Goal: Task Accomplishment & Management: Use online tool/utility

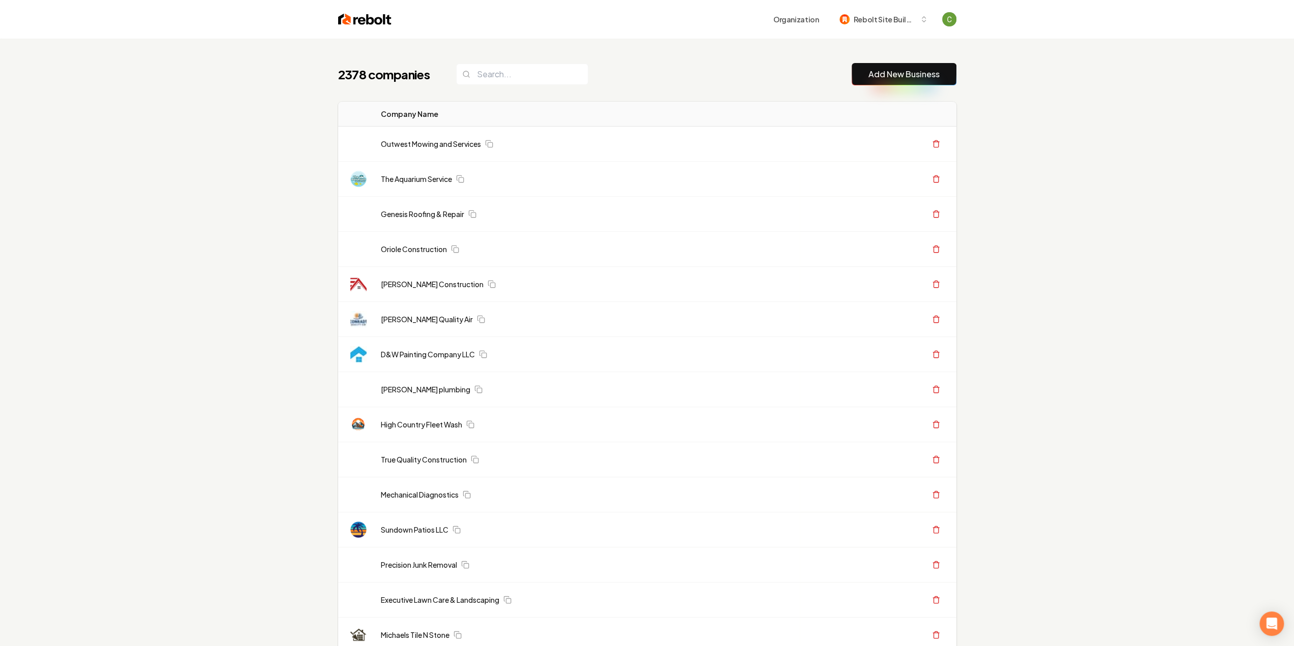
click at [915, 75] on link "Add New Business" at bounding box center [903, 74] width 71 height 12
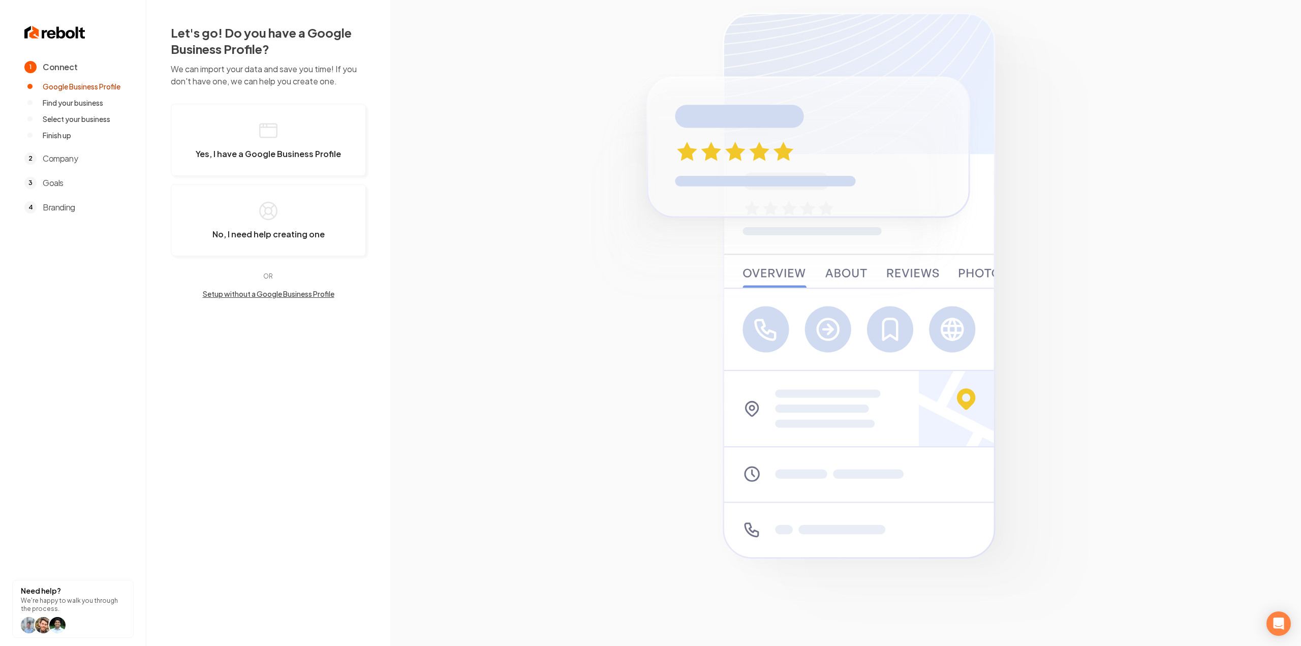
click at [254, 291] on button "Setup without a Google Business Profile" at bounding box center [268, 294] width 195 height 10
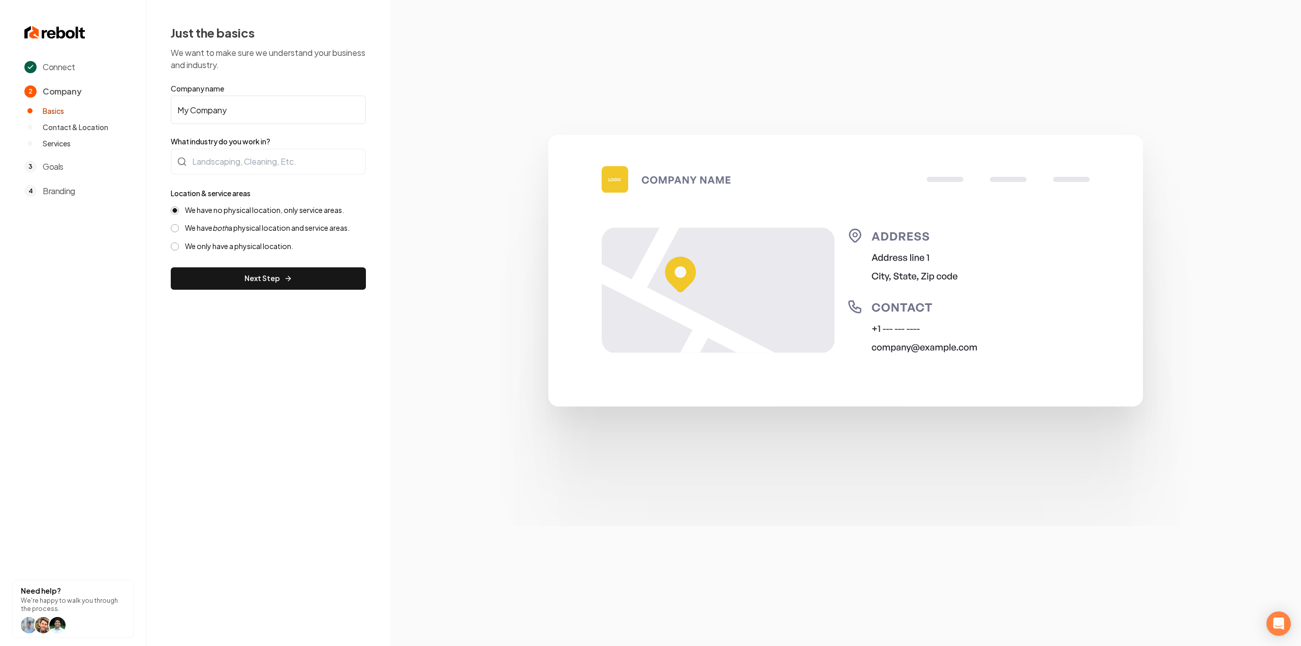
click at [236, 103] on input "My Company" at bounding box center [268, 110] width 195 height 28
paste input "essage timestamp: {{message_timestamp}} Data: {{slack_data}} Extract company an…"
click at [243, 106] on input "My Company" at bounding box center [268, 110] width 195 height 28
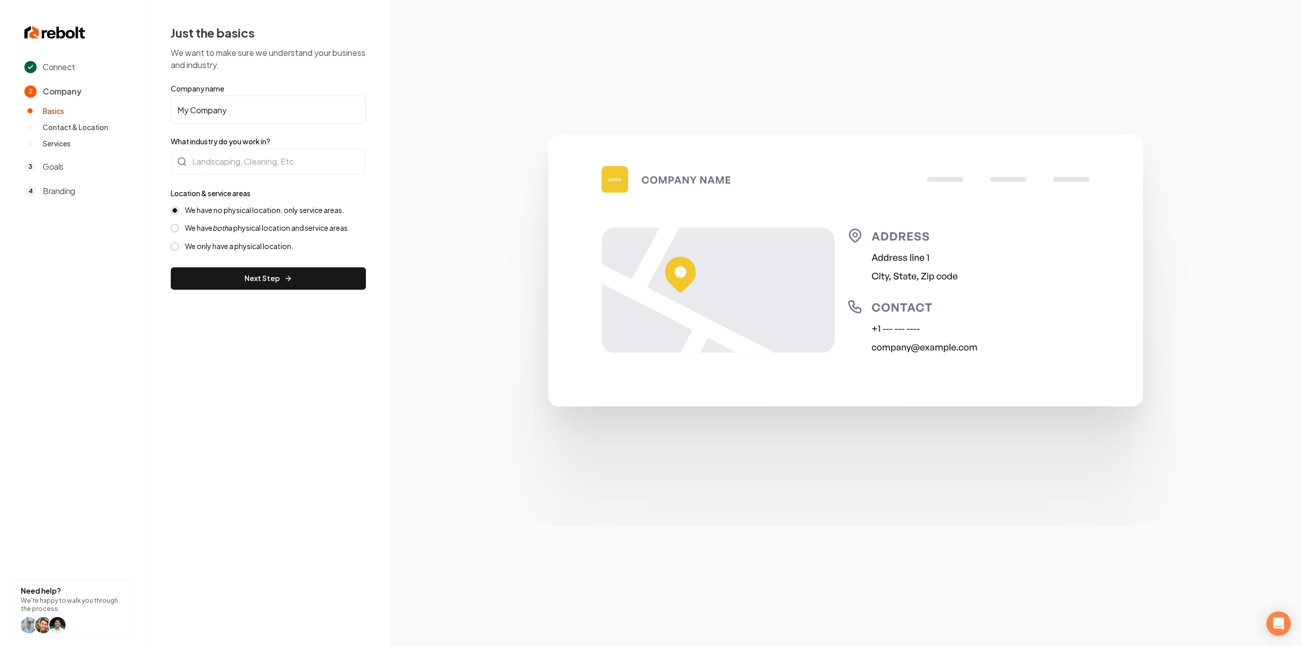
click at [243, 106] on input "My Company" at bounding box center [268, 110] width 195 height 28
paste input "[PERSON_NAME] Botanicals"
type input "[PERSON_NAME] Botanicals"
click at [231, 144] on label "What industry do you work in?" at bounding box center [268, 141] width 195 height 10
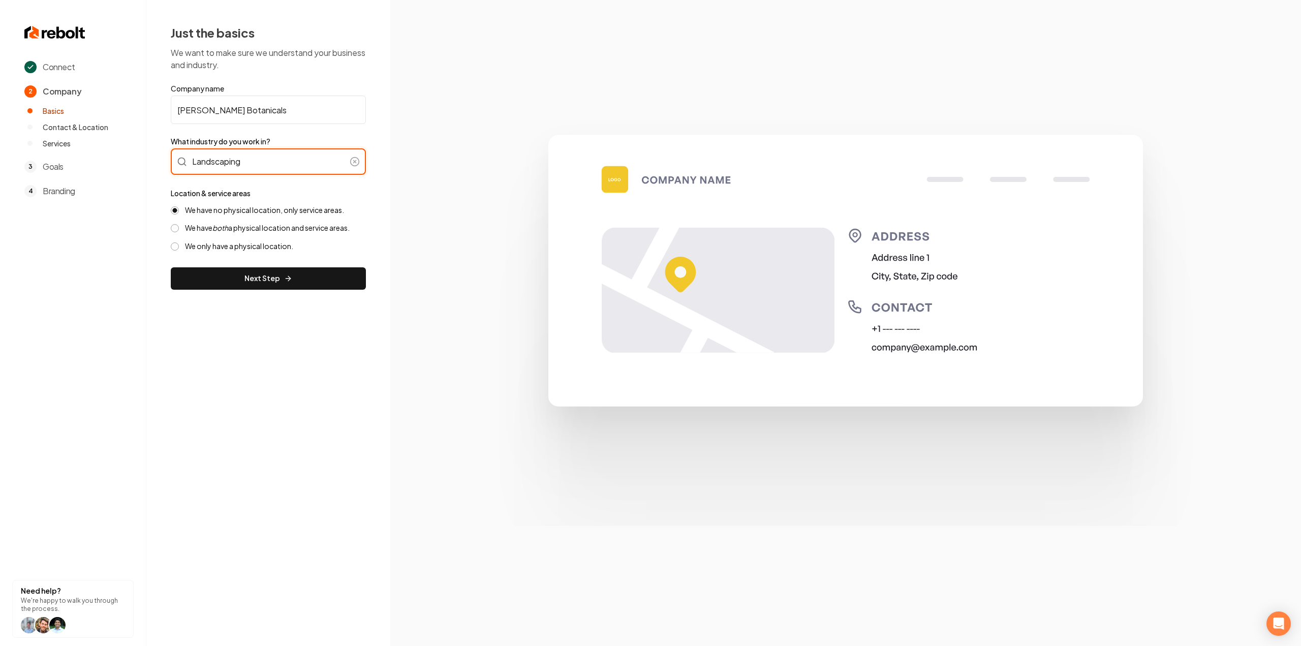
type input "Landscaping"
click at [197, 252] on form "Company name [PERSON_NAME] Botanicals What industry do you work in? Landscaping…" at bounding box center [268, 186] width 195 height 206
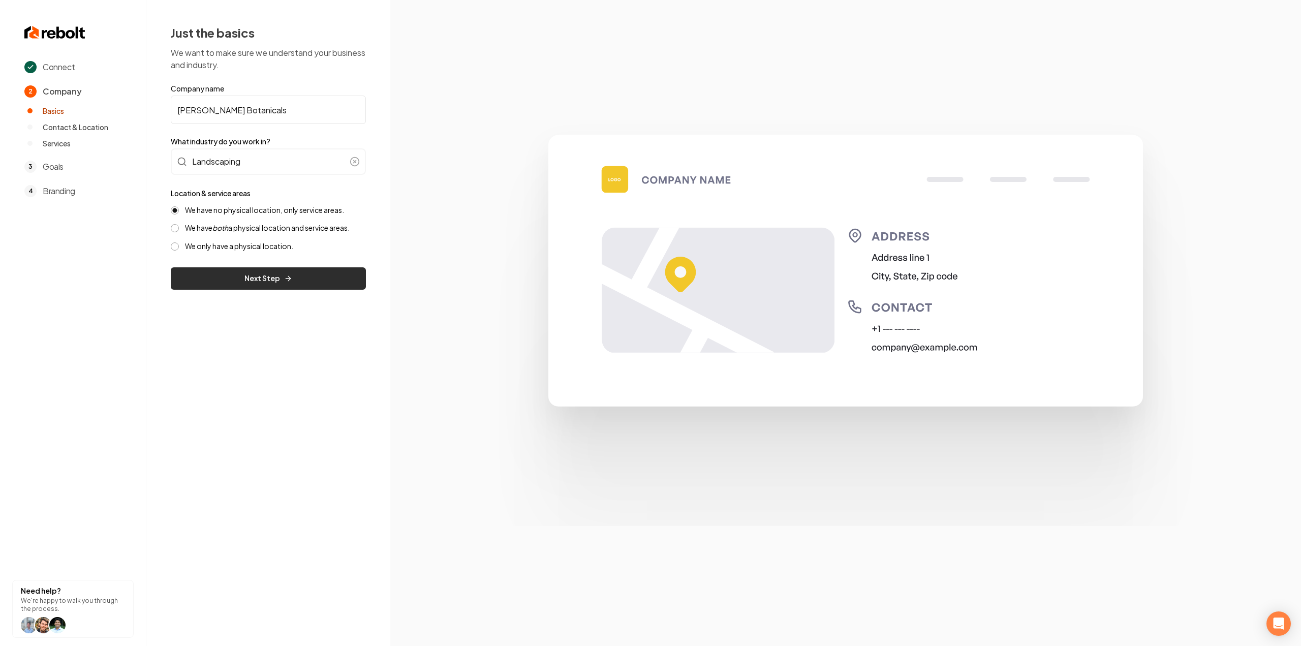
click at [213, 275] on button "Next Step" at bounding box center [268, 278] width 195 height 22
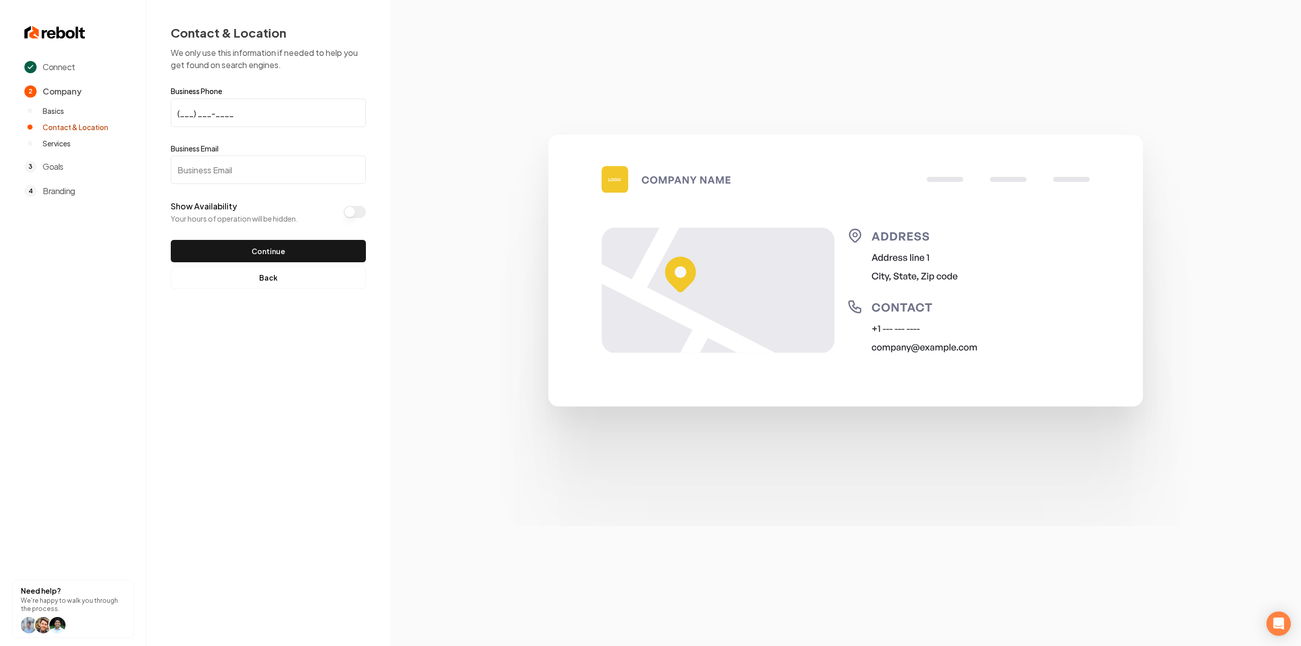
click at [198, 116] on input "(___) ___-____" at bounding box center [268, 113] width 195 height 28
paste input "949) 584-4944"
type input "[PHONE_NUMBER]"
click at [263, 161] on input "Business Email" at bounding box center [268, 170] width 195 height 28
paste input "[EMAIL_ADDRESS][DOMAIN_NAME]"
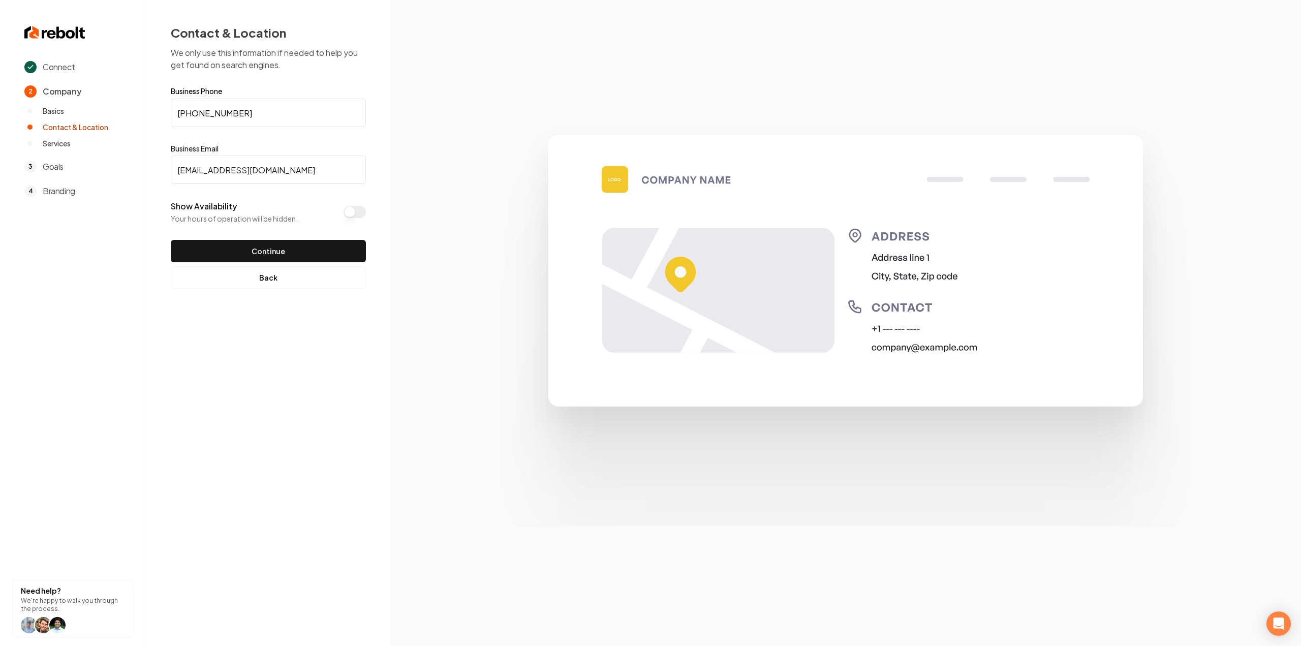
type input "[EMAIL_ADDRESS][DOMAIN_NAME]"
click at [351, 209] on button "Show Availability" at bounding box center [355, 212] width 22 height 12
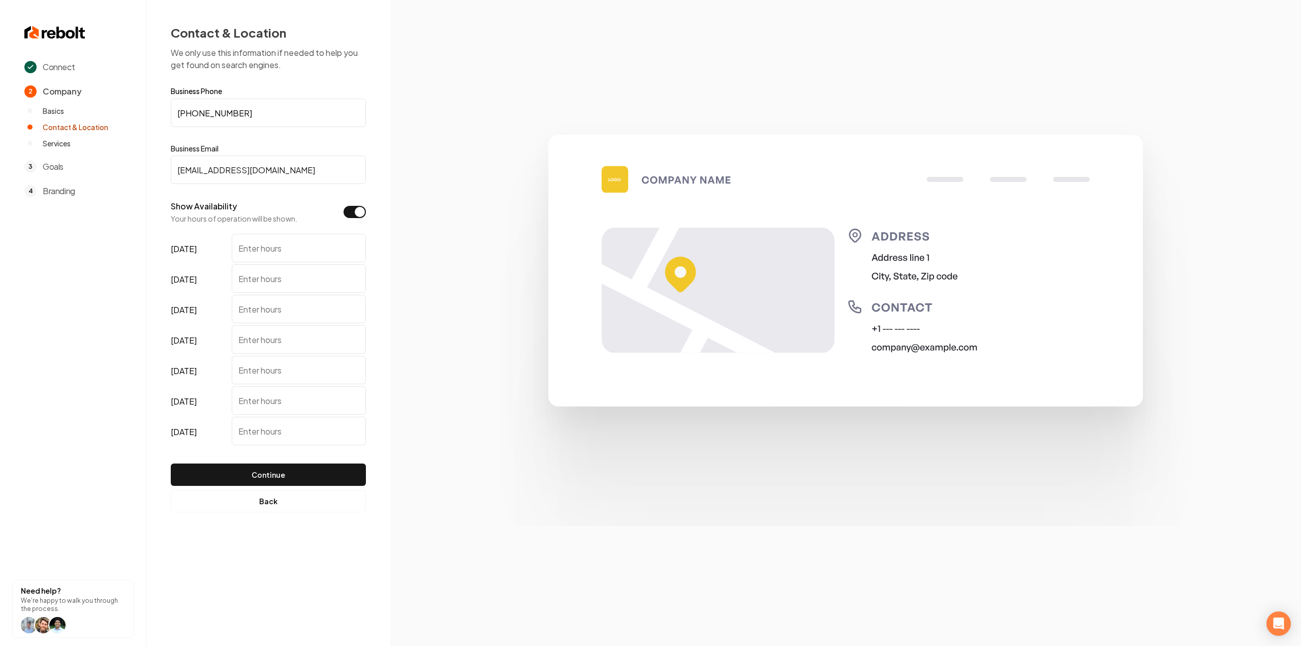
click at [351, 211] on button "Show Availability" at bounding box center [355, 212] width 22 height 12
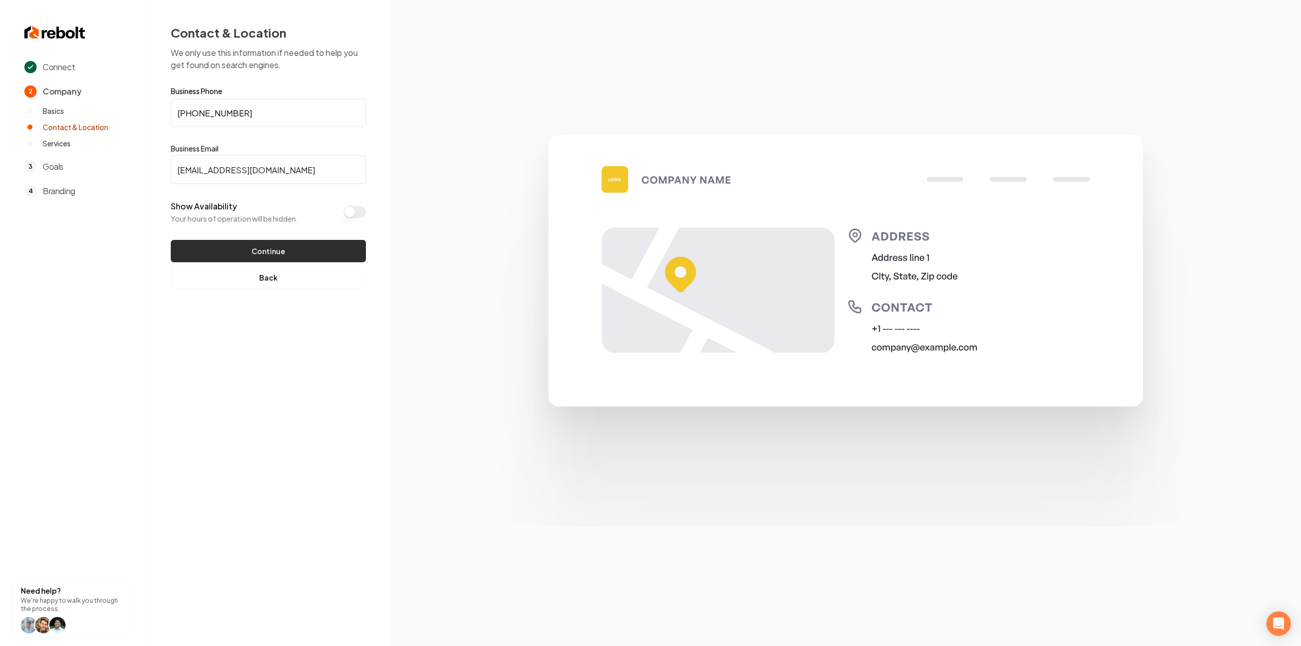
click at [286, 254] on button "Continue" at bounding box center [268, 251] width 195 height 22
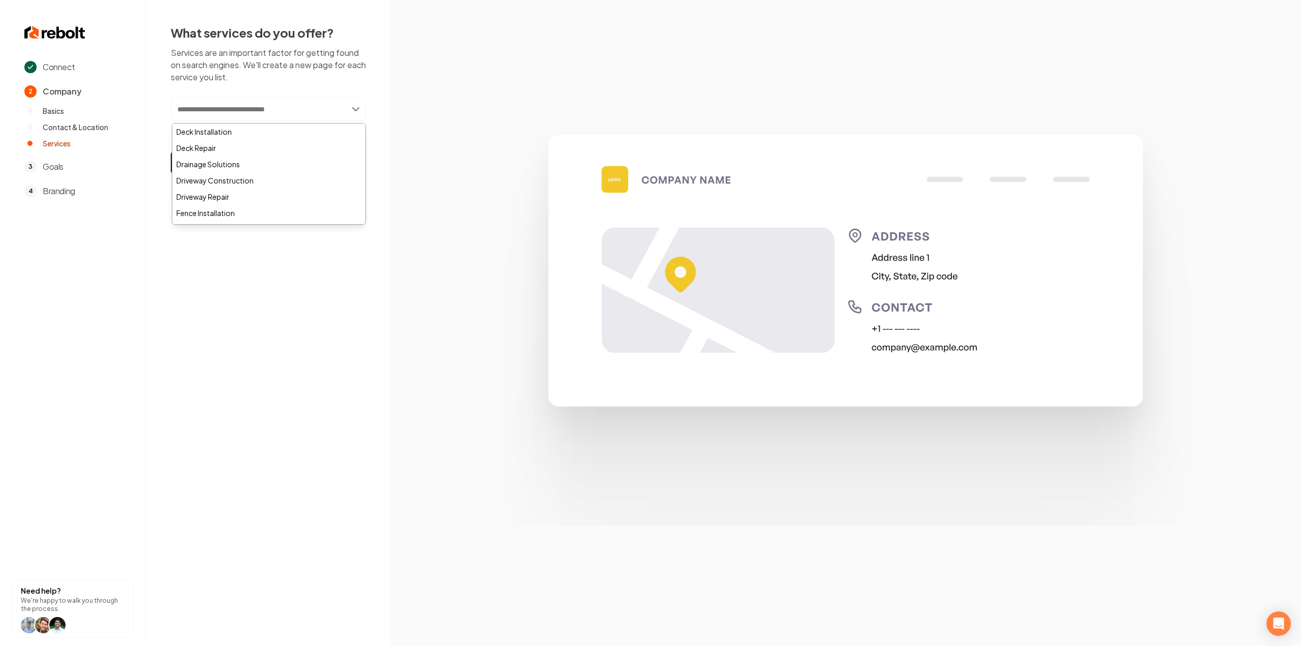
click at [234, 116] on input "text" at bounding box center [268, 109] width 195 height 23
type input "******"
click at [239, 134] on div "Landsc ape Consultation" at bounding box center [268, 132] width 193 height 16
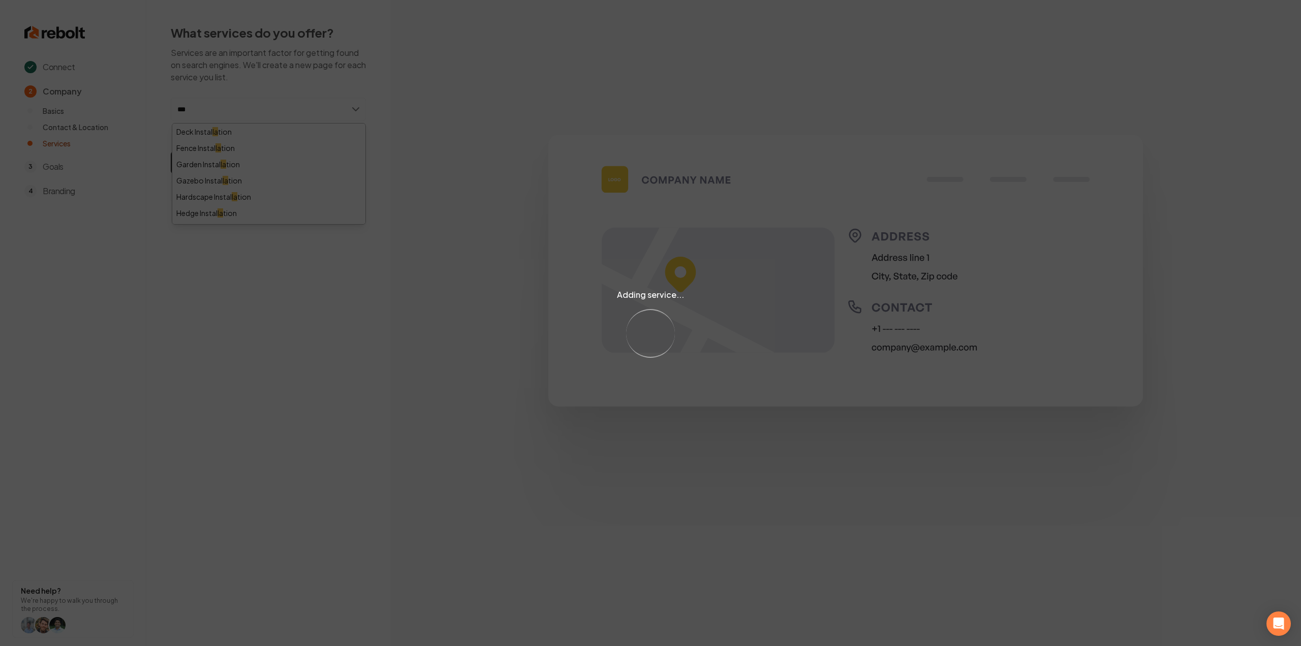
type input "****"
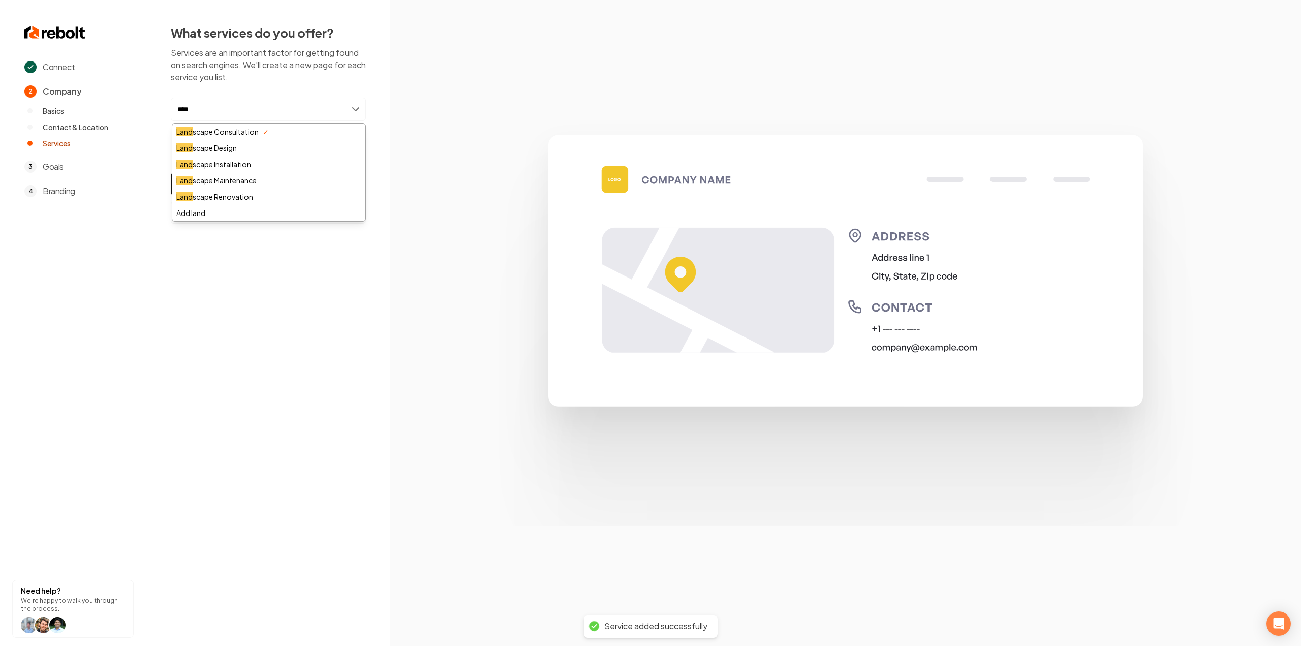
type input "*****"
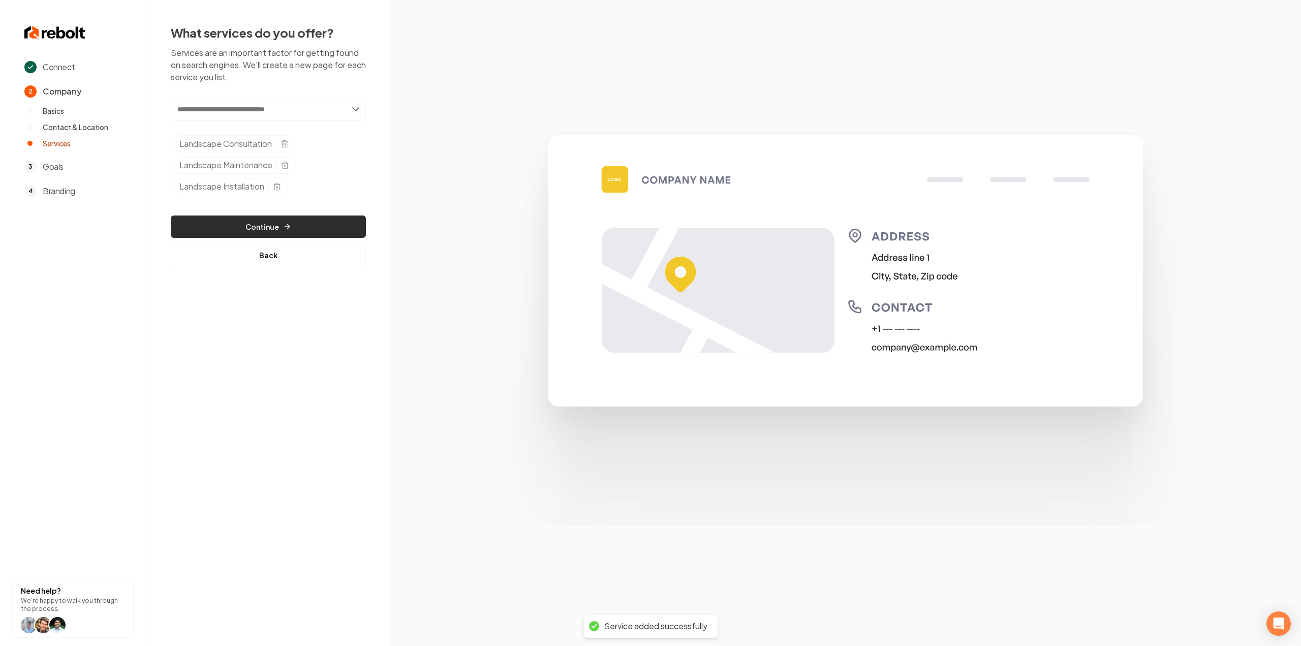
click at [313, 221] on button "Continue" at bounding box center [268, 227] width 195 height 22
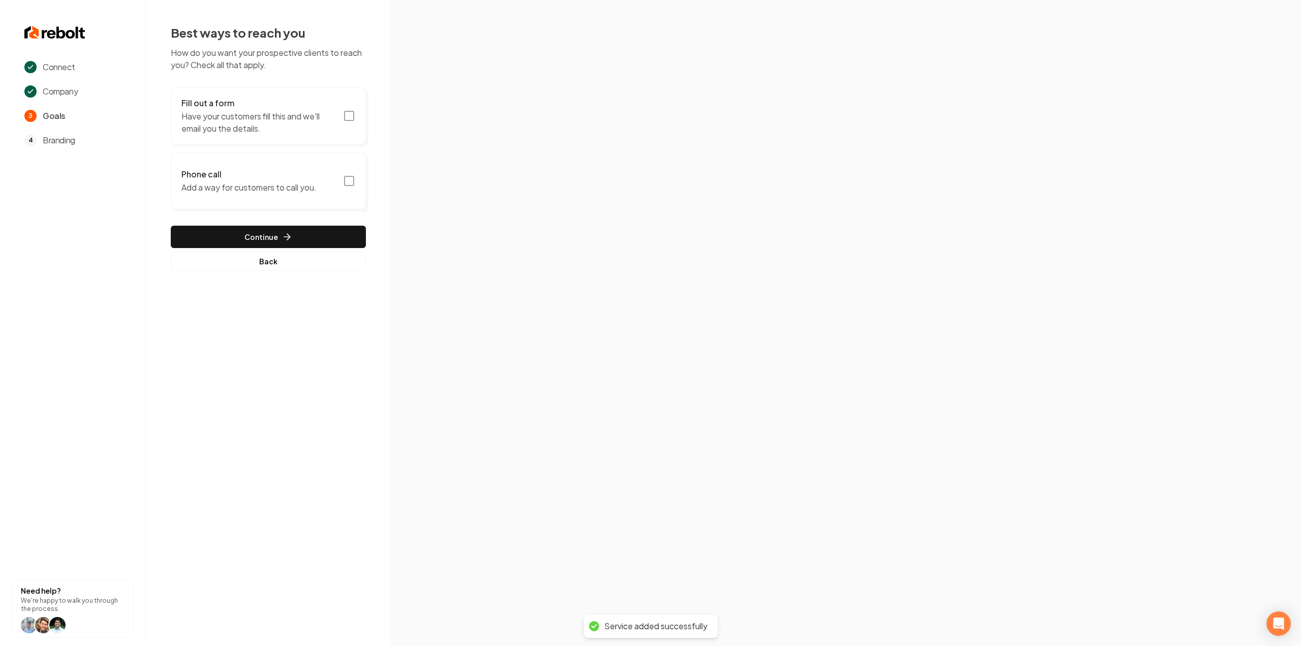
click at [336, 119] on p "Have your customers fill this and we'll email you the details." at bounding box center [259, 122] width 156 height 24
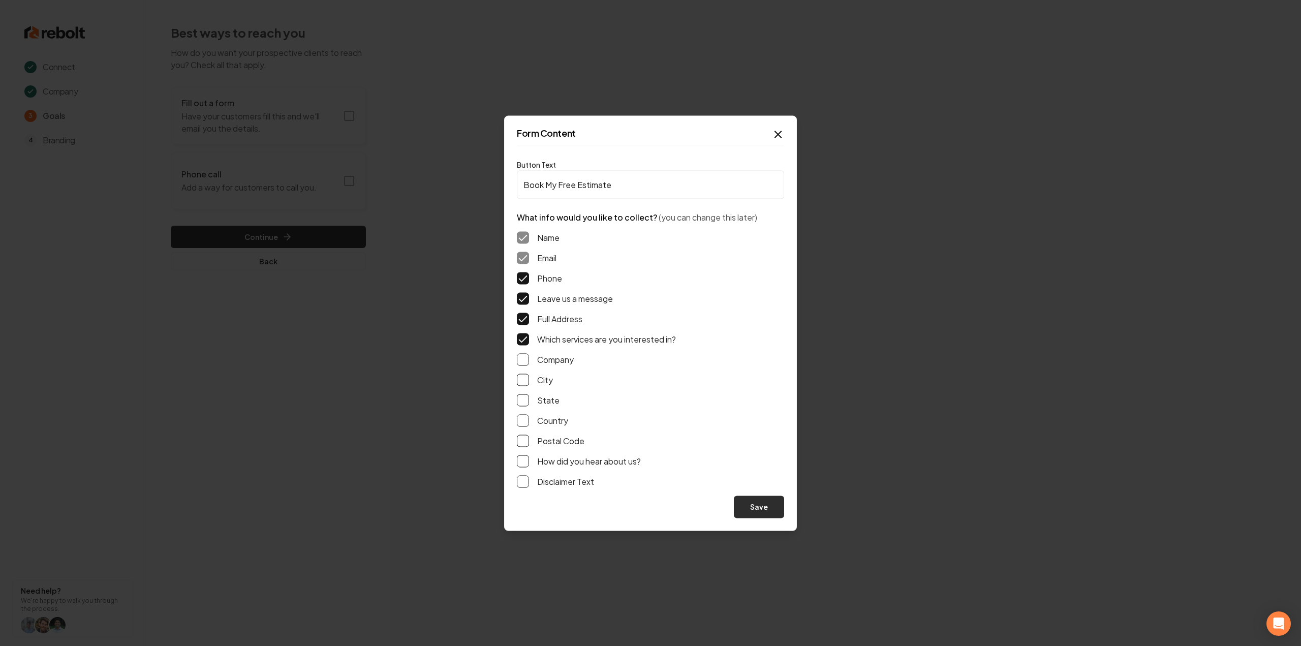
click at [758, 509] on button "Save" at bounding box center [759, 507] width 50 height 22
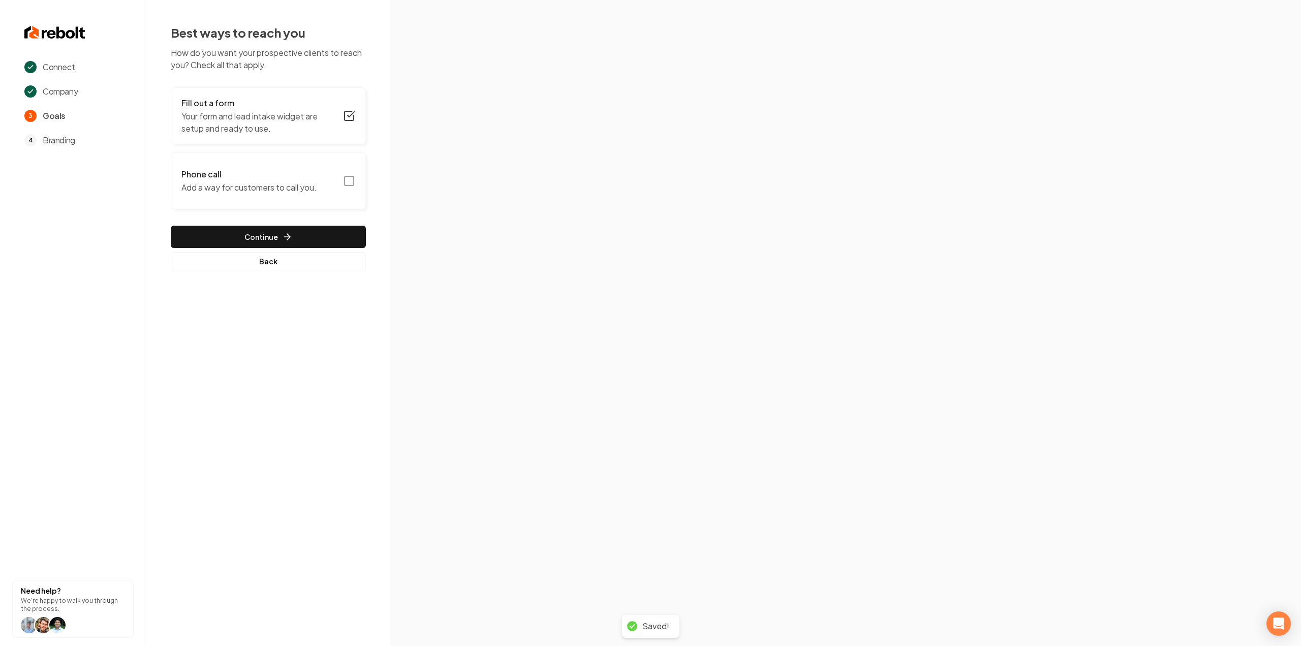
click at [351, 183] on icon "button" at bounding box center [349, 181] width 12 height 12
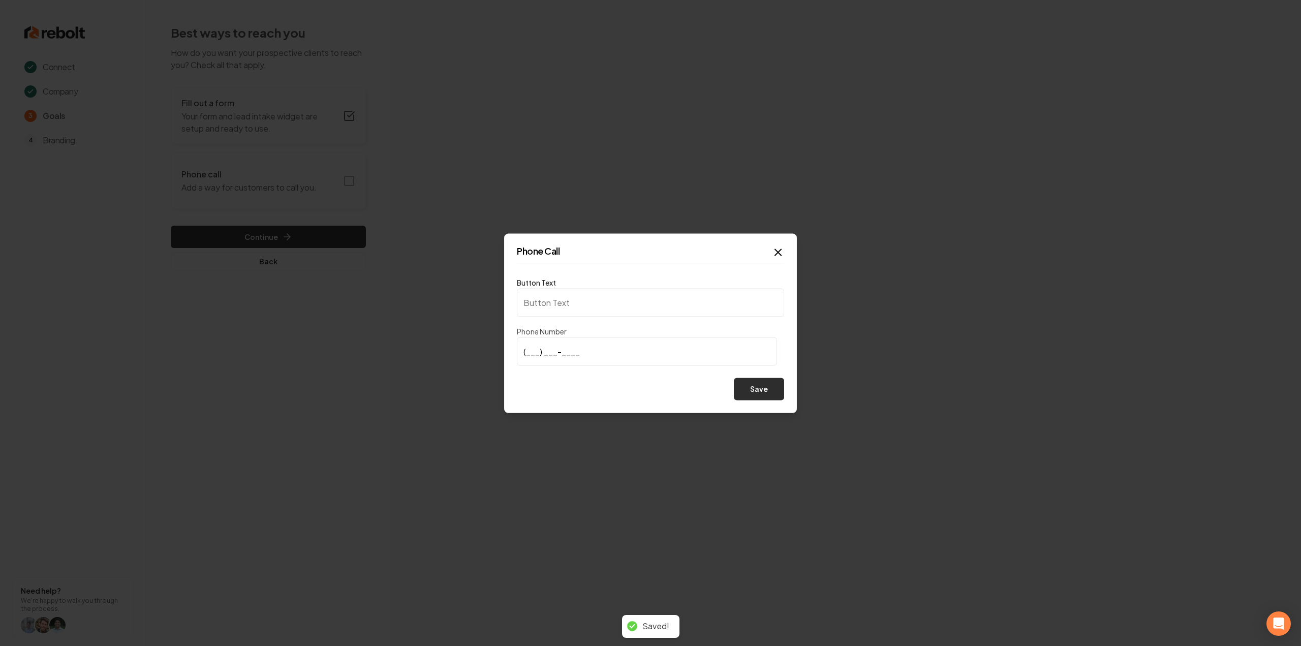
type input "Call us"
type input "[PHONE_NUMBER]"
click at [771, 393] on button "Save" at bounding box center [759, 389] width 50 height 22
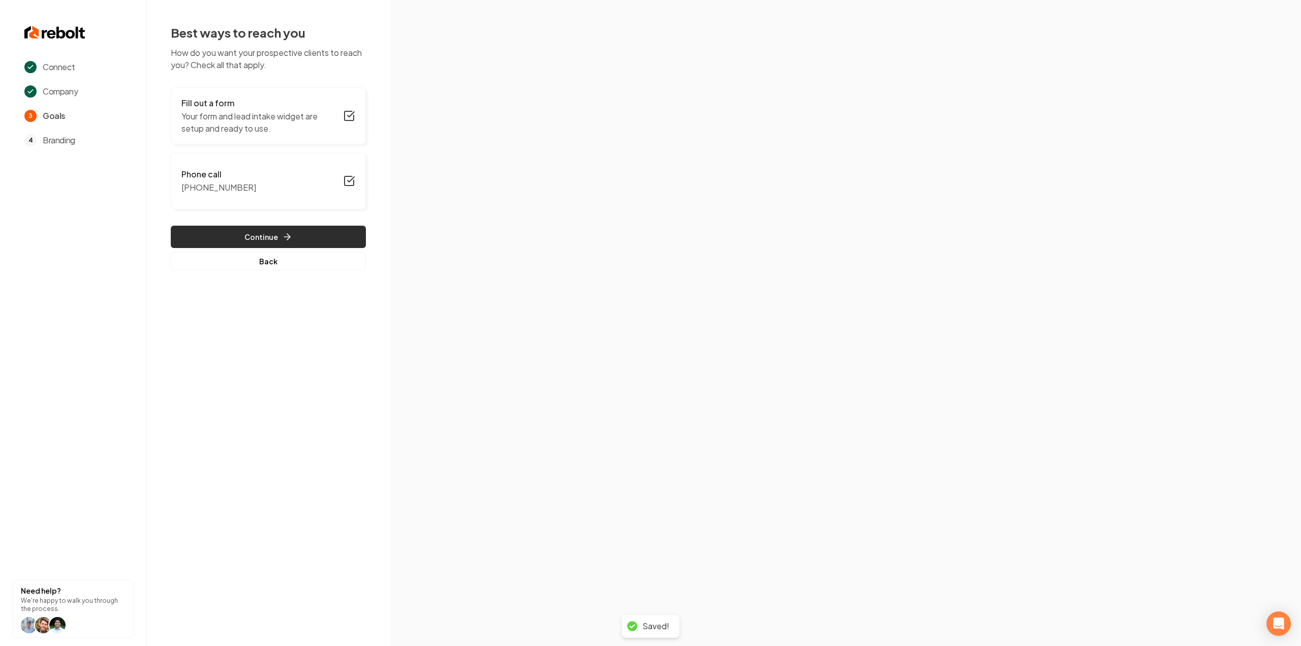
click at [282, 234] on icon "button" at bounding box center [287, 237] width 10 height 10
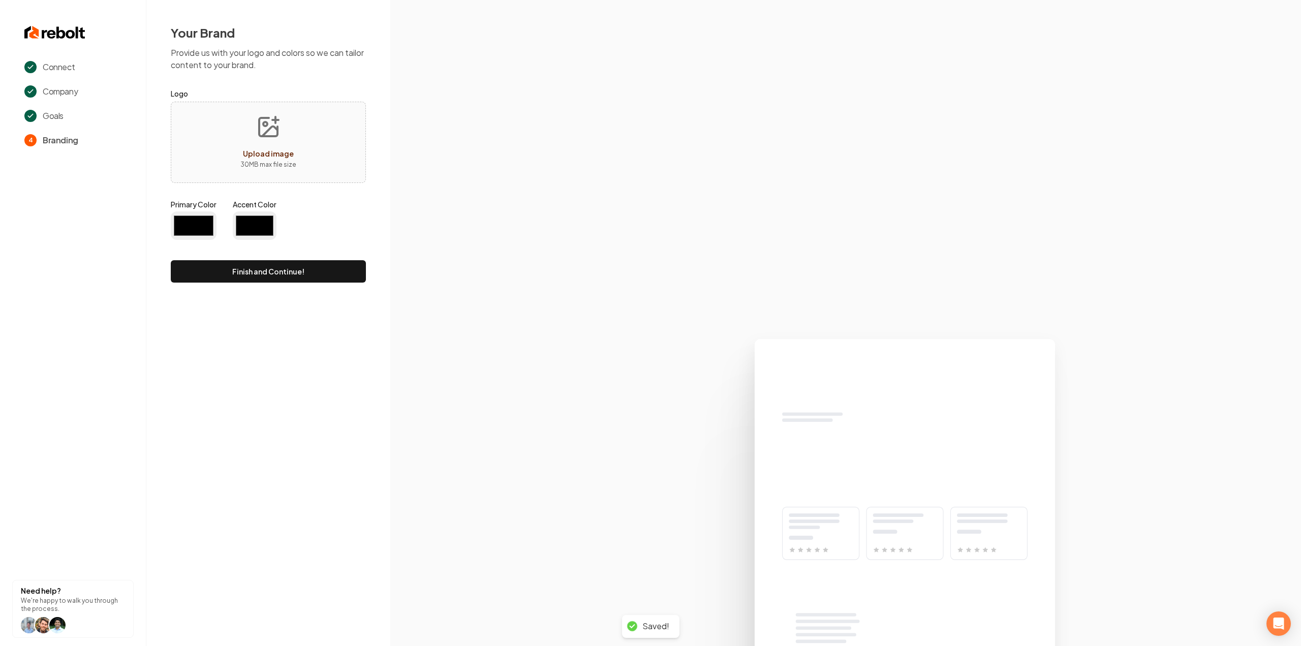
type input "#194d33"
type input "#70be00"
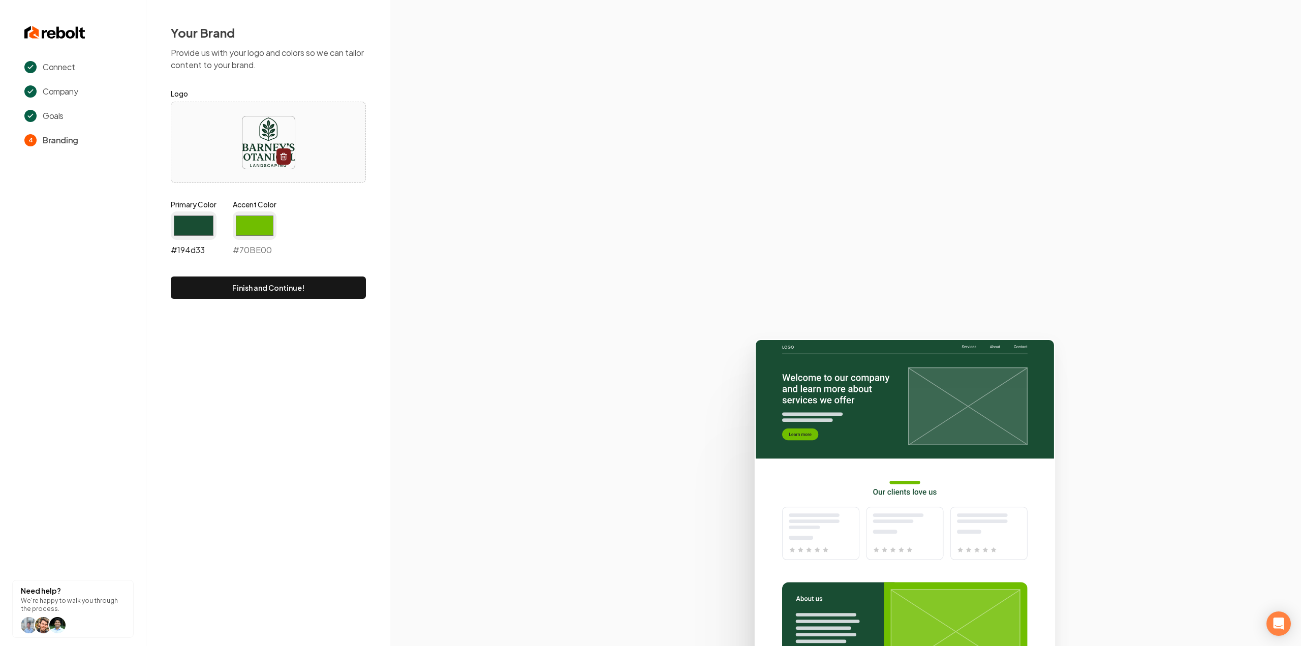
drag, startPoint x: 208, startPoint y: 222, endPoint x: 203, endPoint y: 238, distance: 16.6
click at [208, 222] on input "#194d33" at bounding box center [194, 225] width 46 height 28
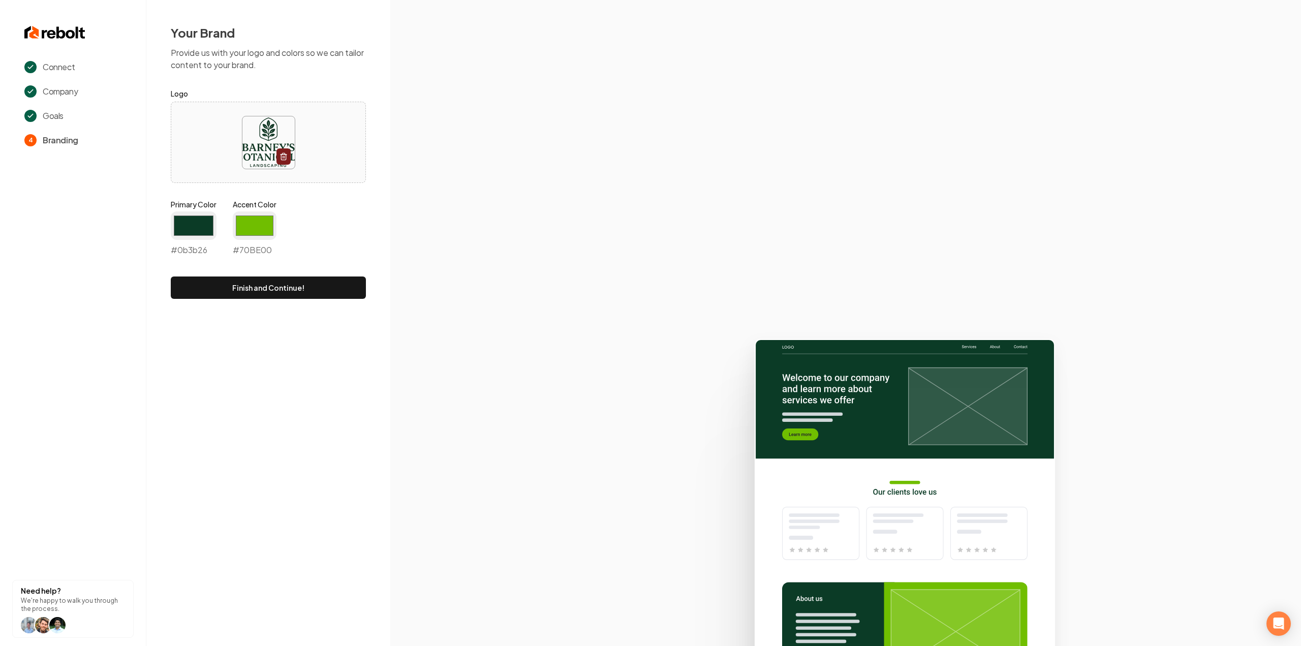
type input "#0b3b26"
click at [386, 205] on div "Your Brand Provide us with your logo and colors so we can tailor content to you…" at bounding box center [268, 161] width 244 height 323
click at [260, 223] on input "#70be00" at bounding box center [255, 225] width 44 height 28
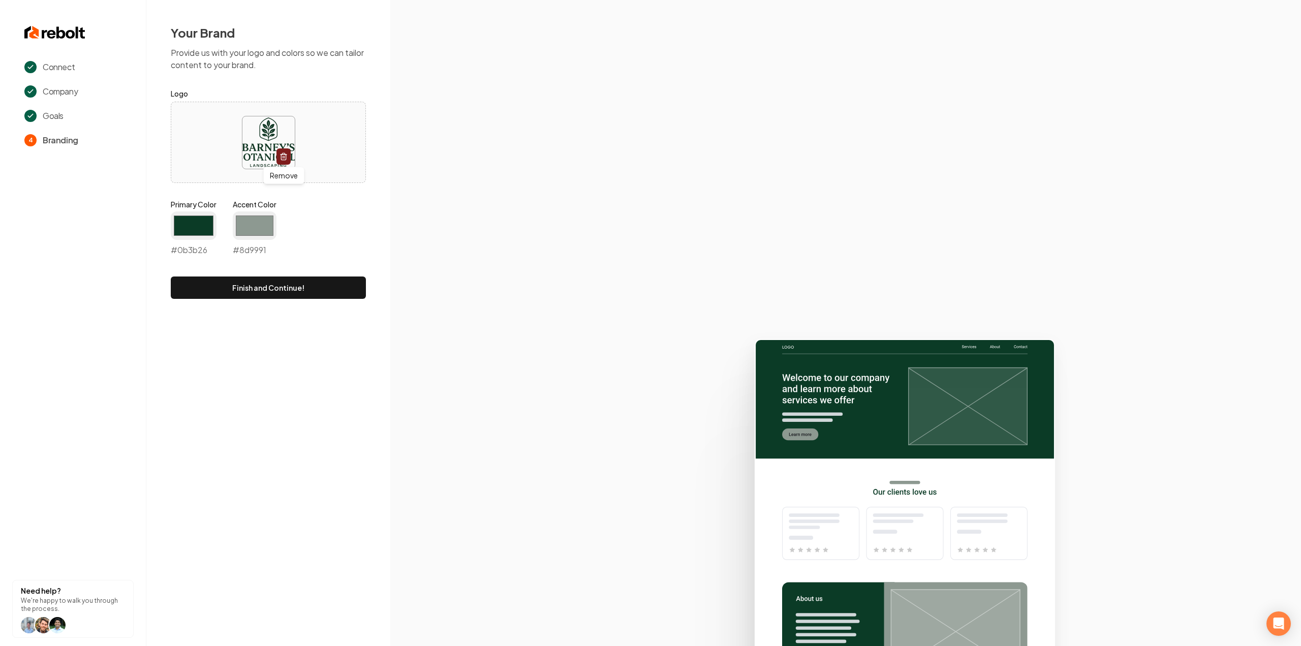
type input "#8d9991"
click at [444, 210] on section at bounding box center [845, 323] width 911 height 646
click at [325, 282] on button "Finish and Continue!" at bounding box center [268, 287] width 195 height 22
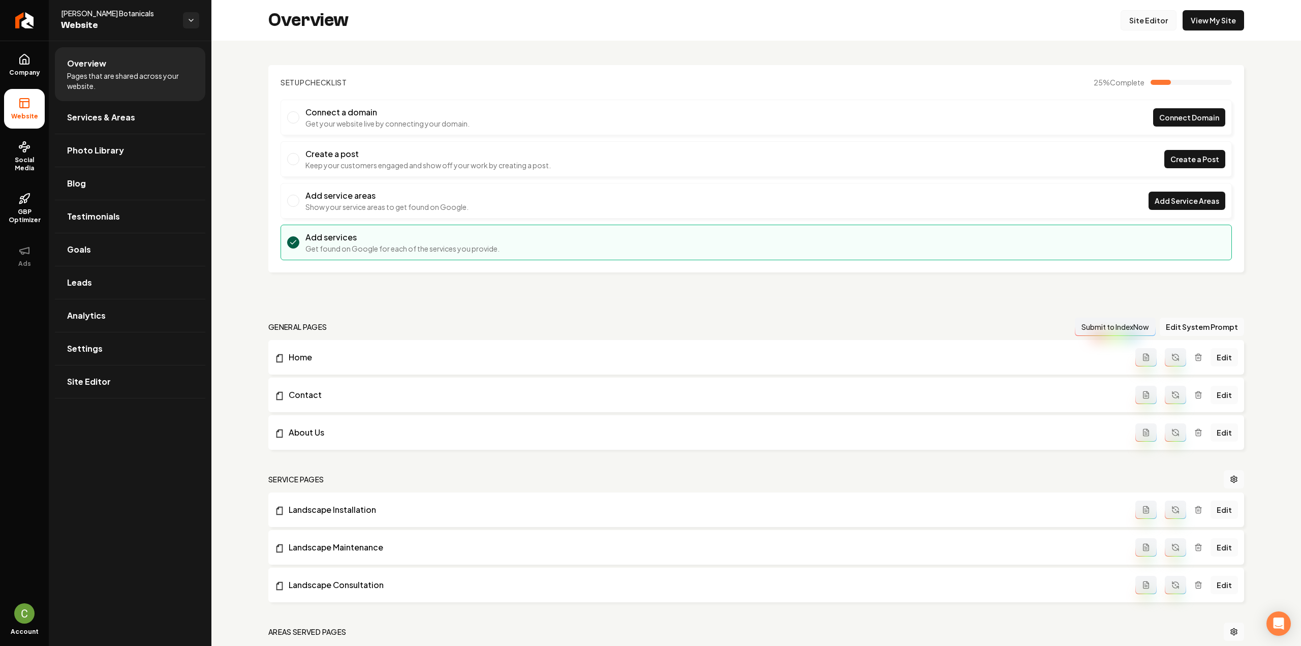
click at [1137, 22] on link "Site Editor" at bounding box center [1149, 20] width 56 height 20
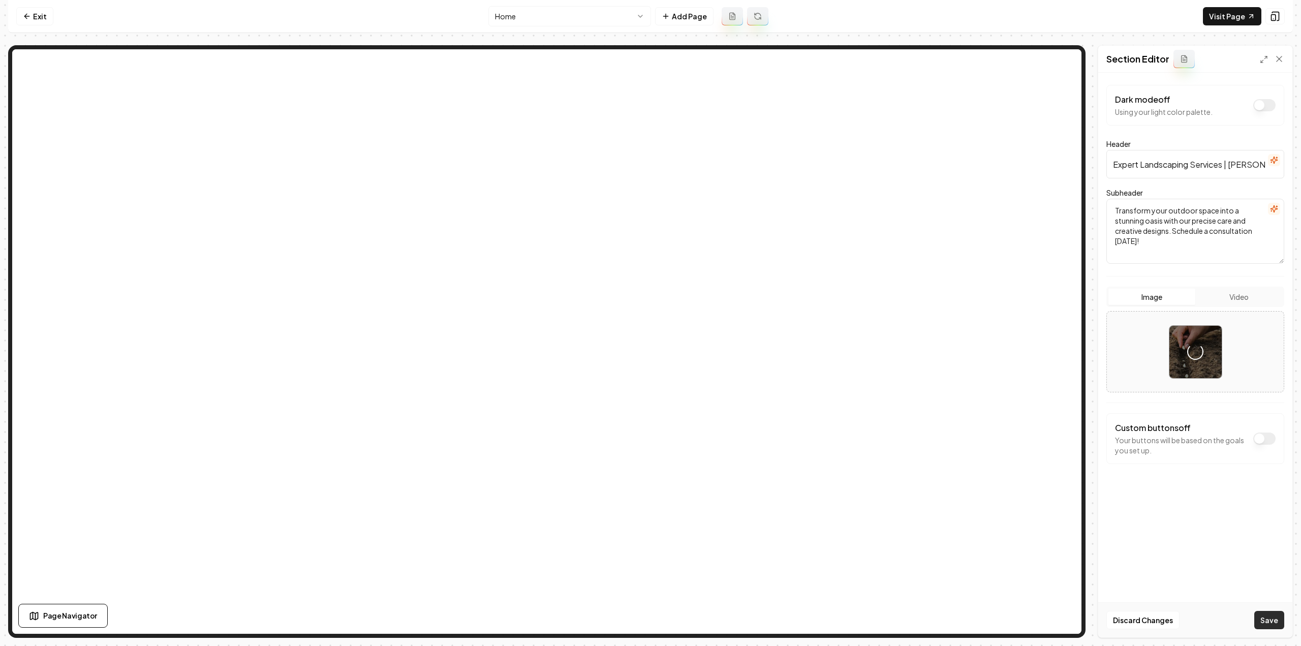
click at [1275, 615] on button "Save" at bounding box center [1269, 620] width 30 height 18
click at [1271, 621] on button "Save" at bounding box center [1269, 620] width 30 height 18
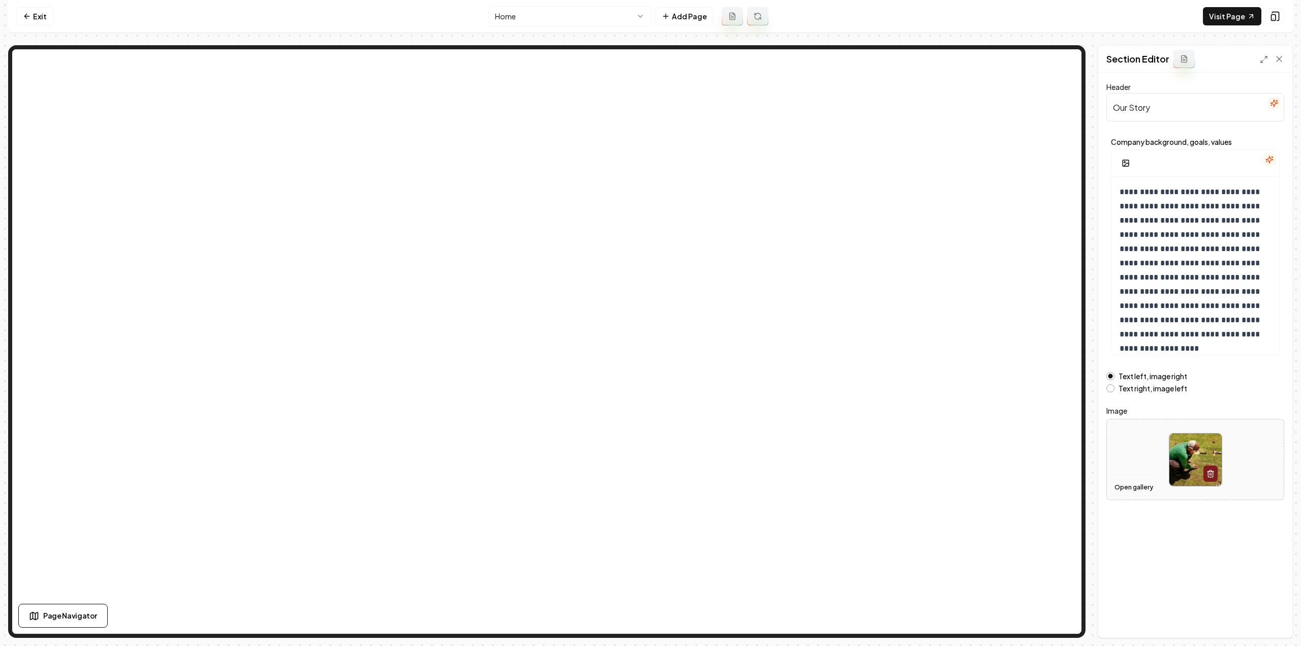
click at [1124, 484] on button "Open gallery" at bounding box center [1134, 487] width 46 height 16
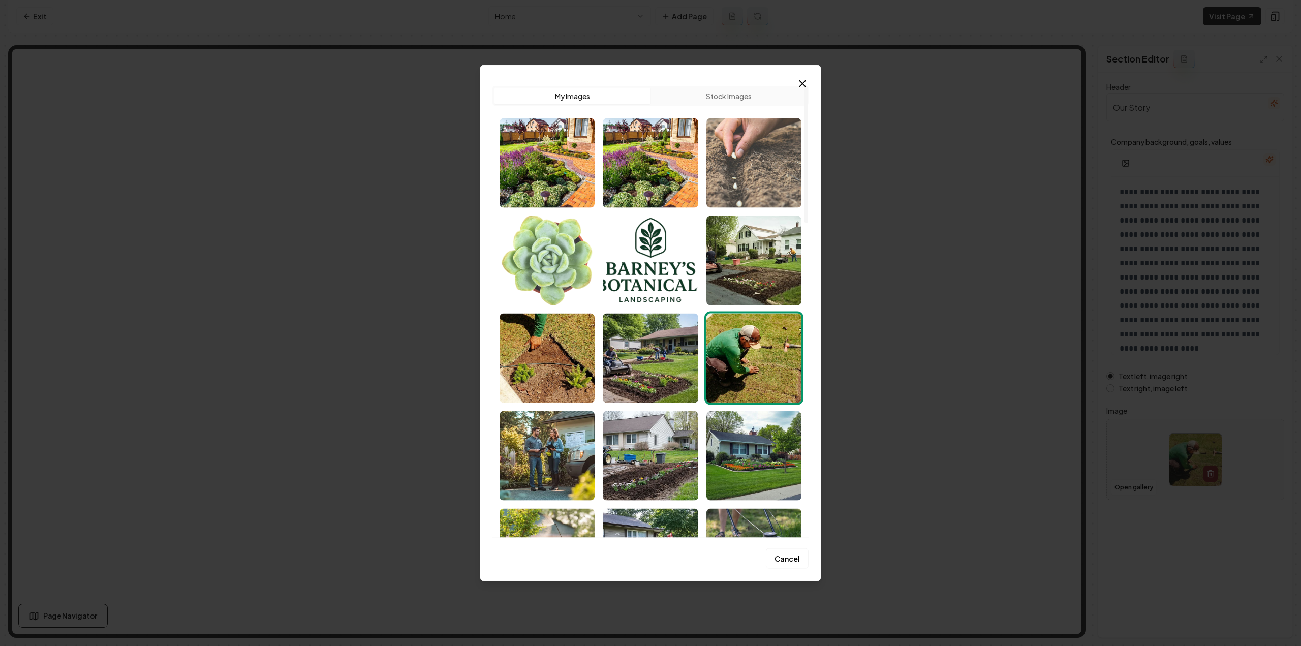
click at [746, 186] on img "Select image image_68c9a3805c7cd75eb8503be3.jpeg" at bounding box center [753, 162] width 95 height 89
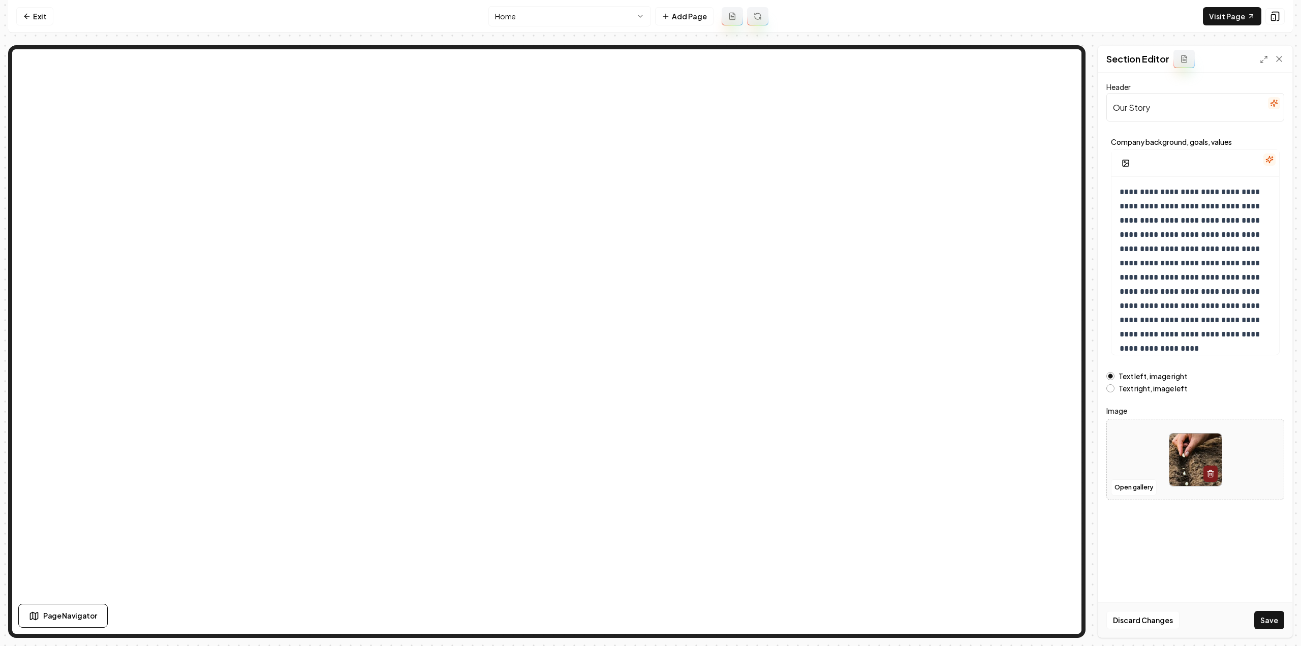
click at [1265, 620] on button "Save" at bounding box center [1269, 620] width 30 height 18
click at [36, 12] on link "Exit" at bounding box center [34, 16] width 37 height 18
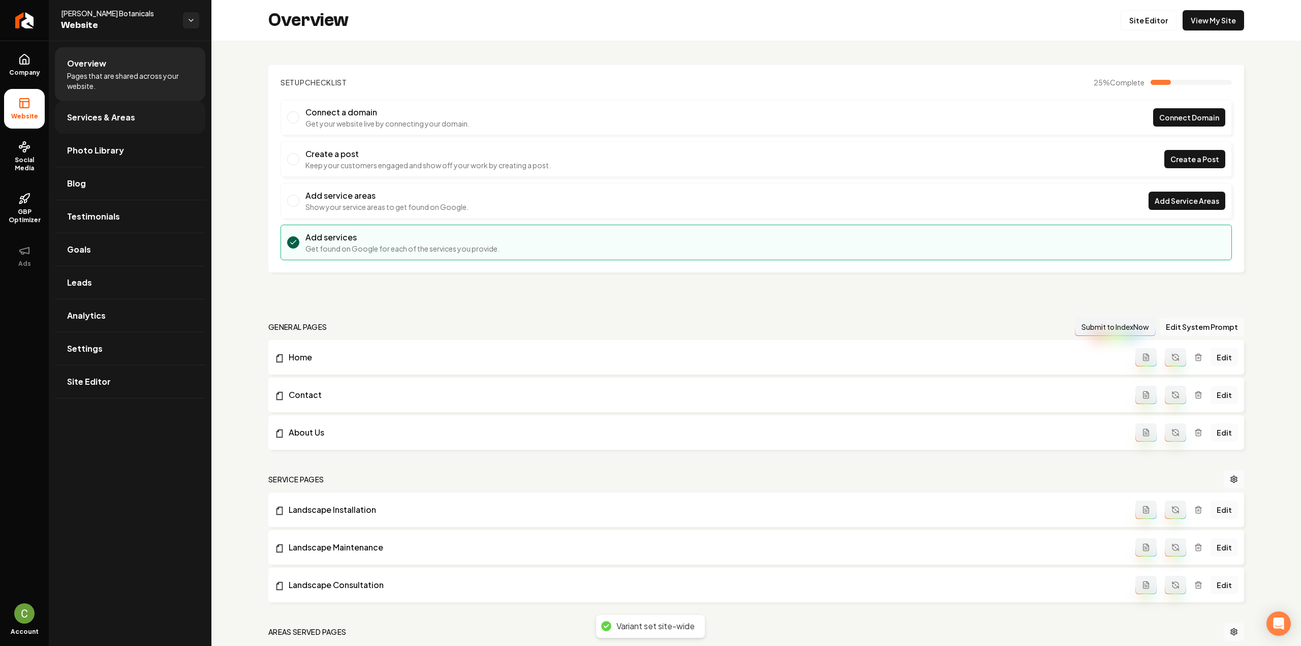
click at [80, 113] on span "Services & Areas" at bounding box center [101, 117] width 68 height 12
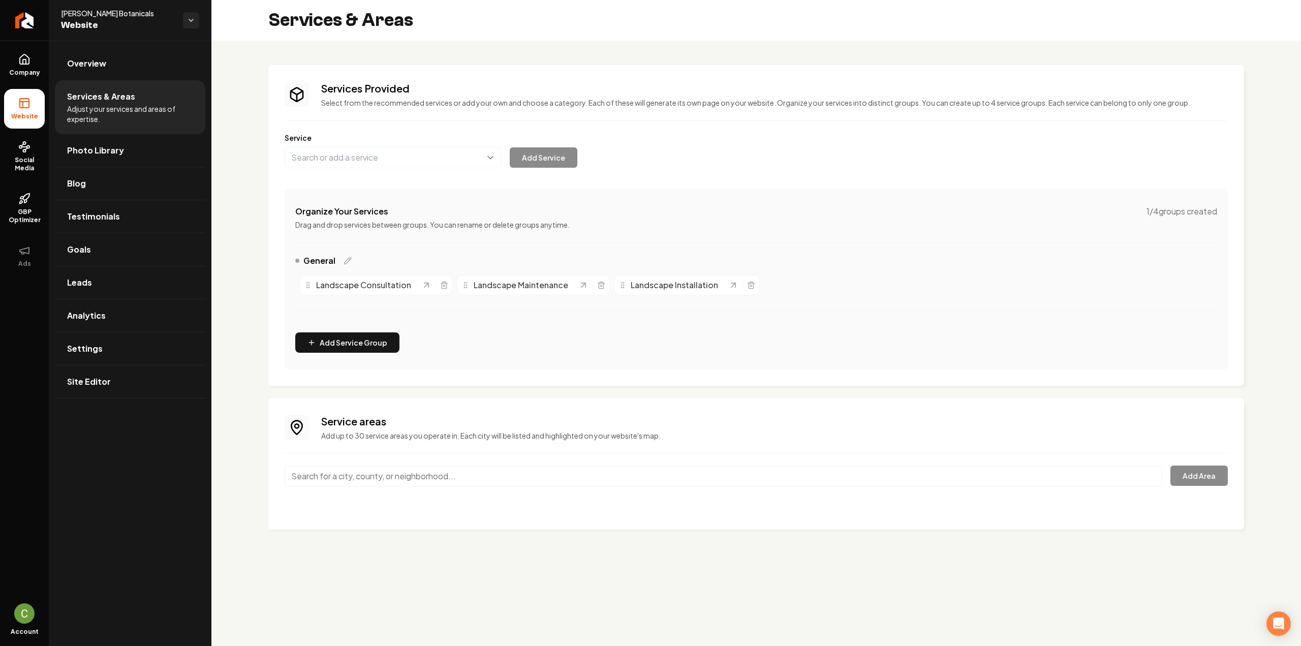
click at [528, 482] on input "Main content area" at bounding box center [724, 476] width 878 height 21
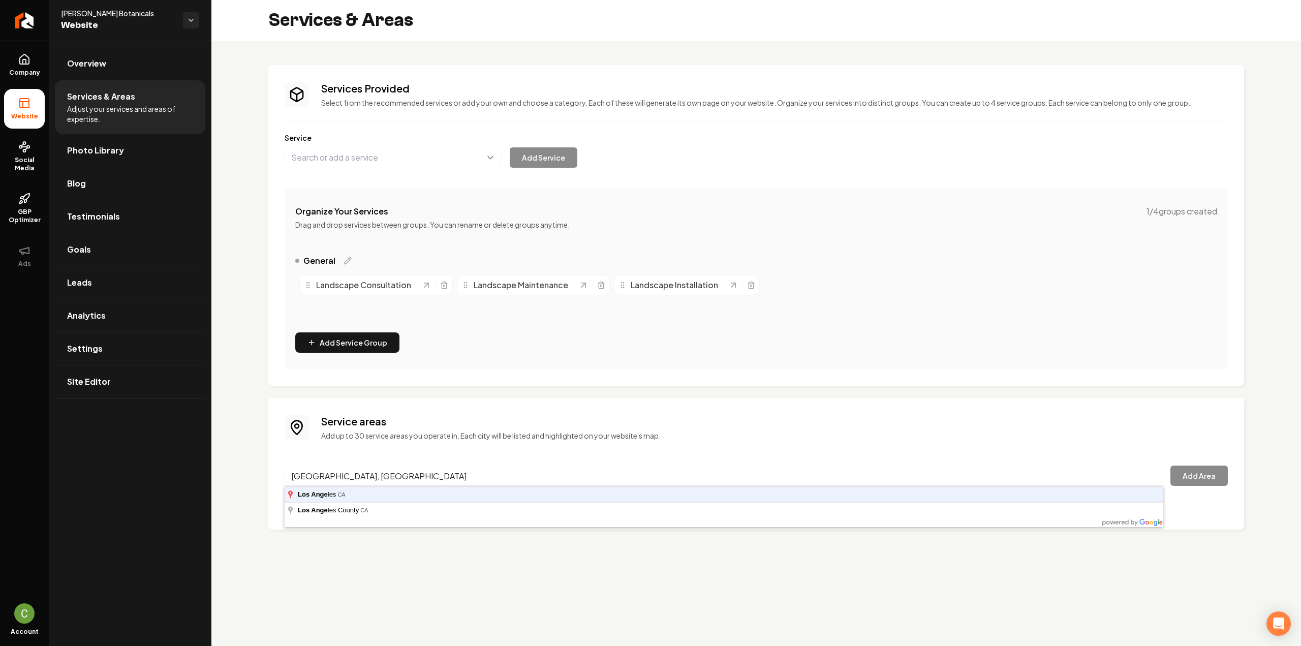
type input "[GEOGRAPHIC_DATA], [GEOGRAPHIC_DATA]"
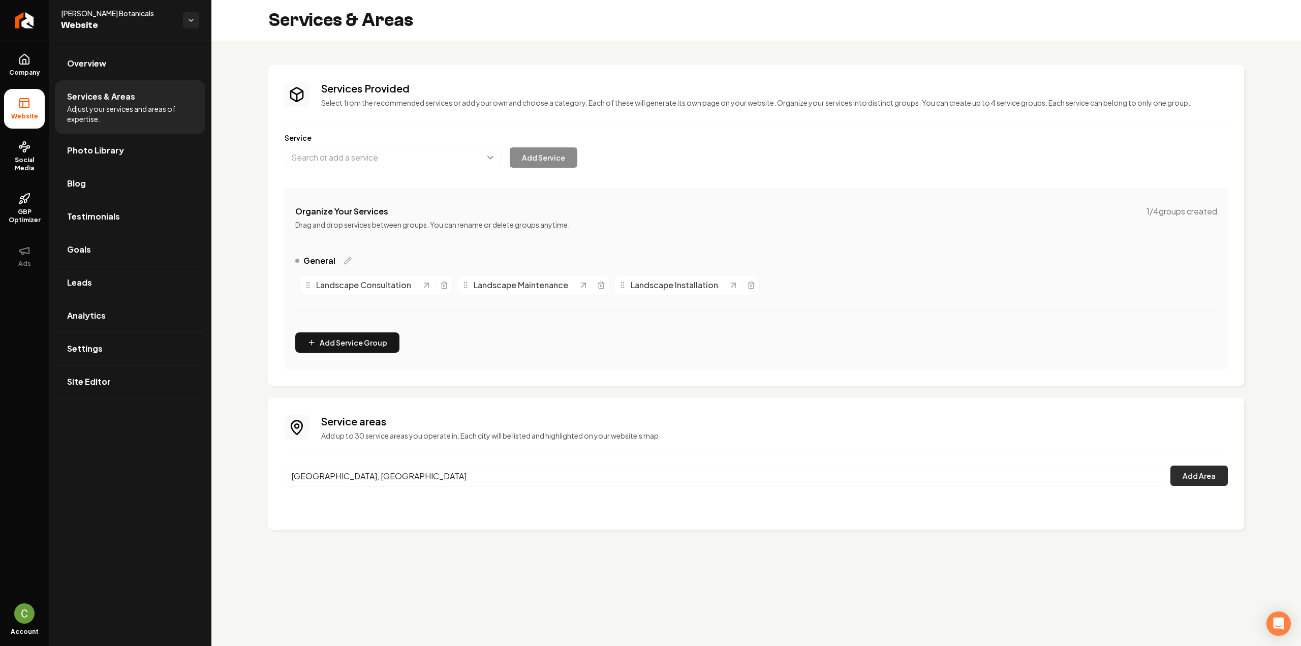
click at [1198, 473] on button "Add Area" at bounding box center [1199, 476] width 57 height 20
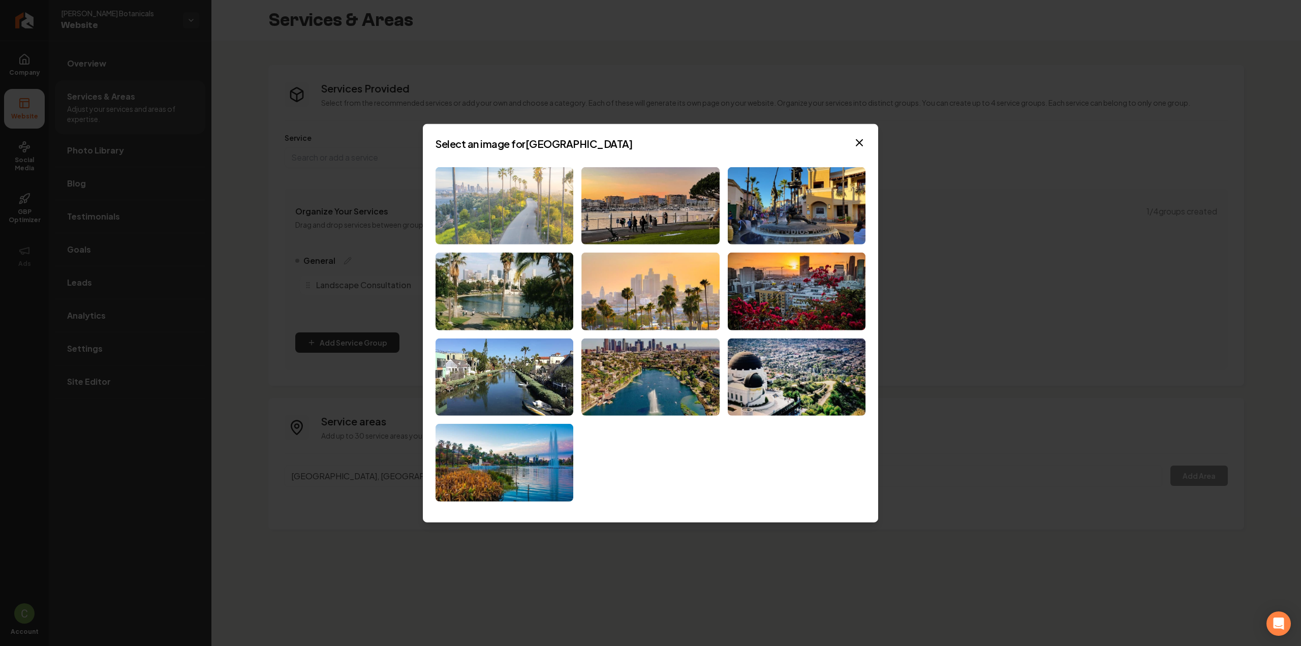
click at [529, 219] on img at bounding box center [505, 206] width 138 height 78
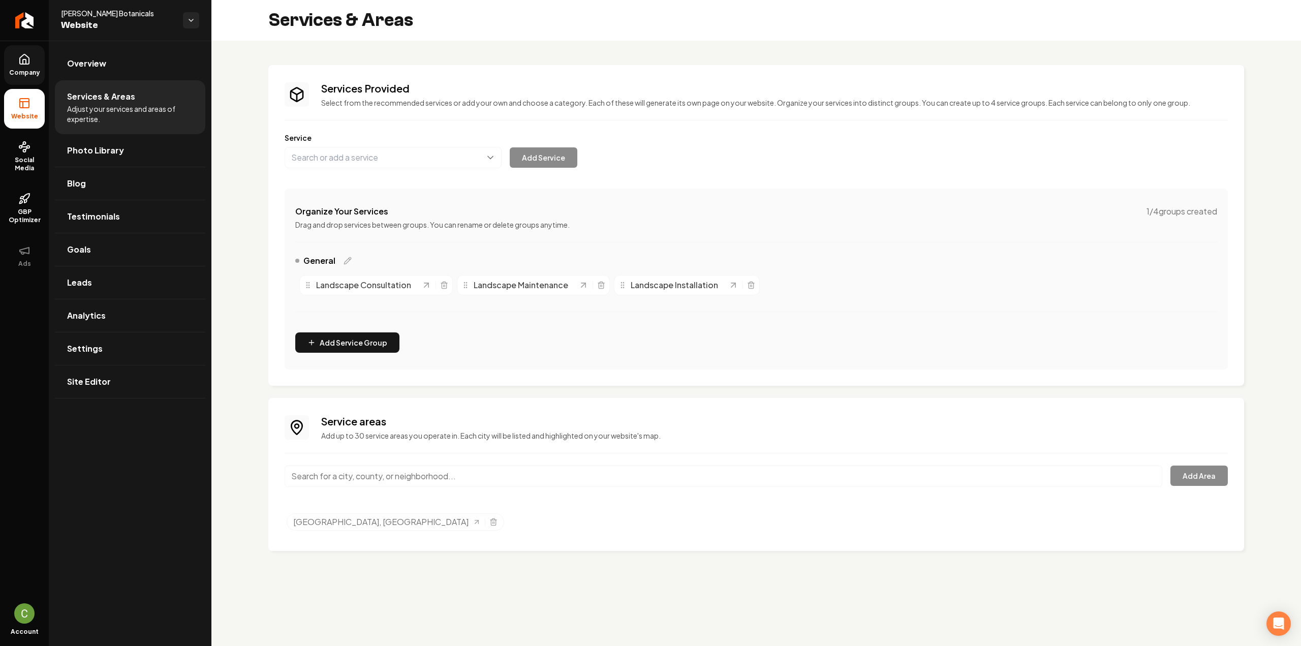
click at [35, 72] on span "Company" at bounding box center [24, 73] width 39 height 8
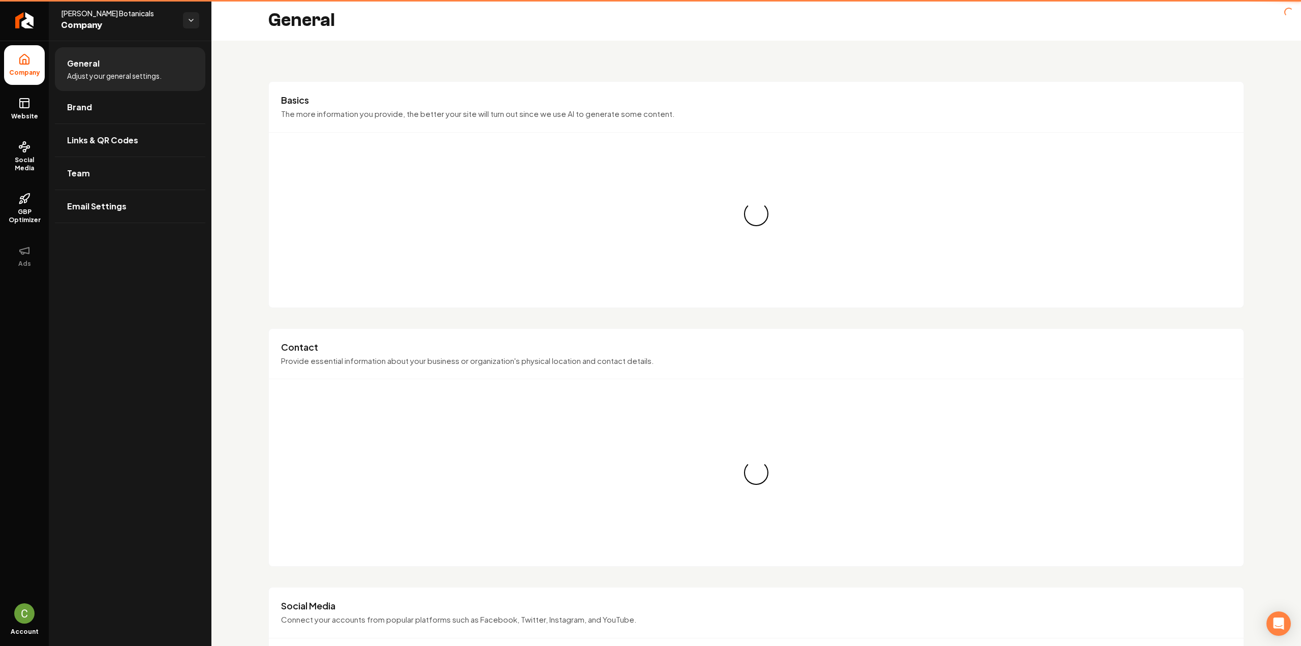
click at [36, 108] on link "Website" at bounding box center [24, 109] width 41 height 40
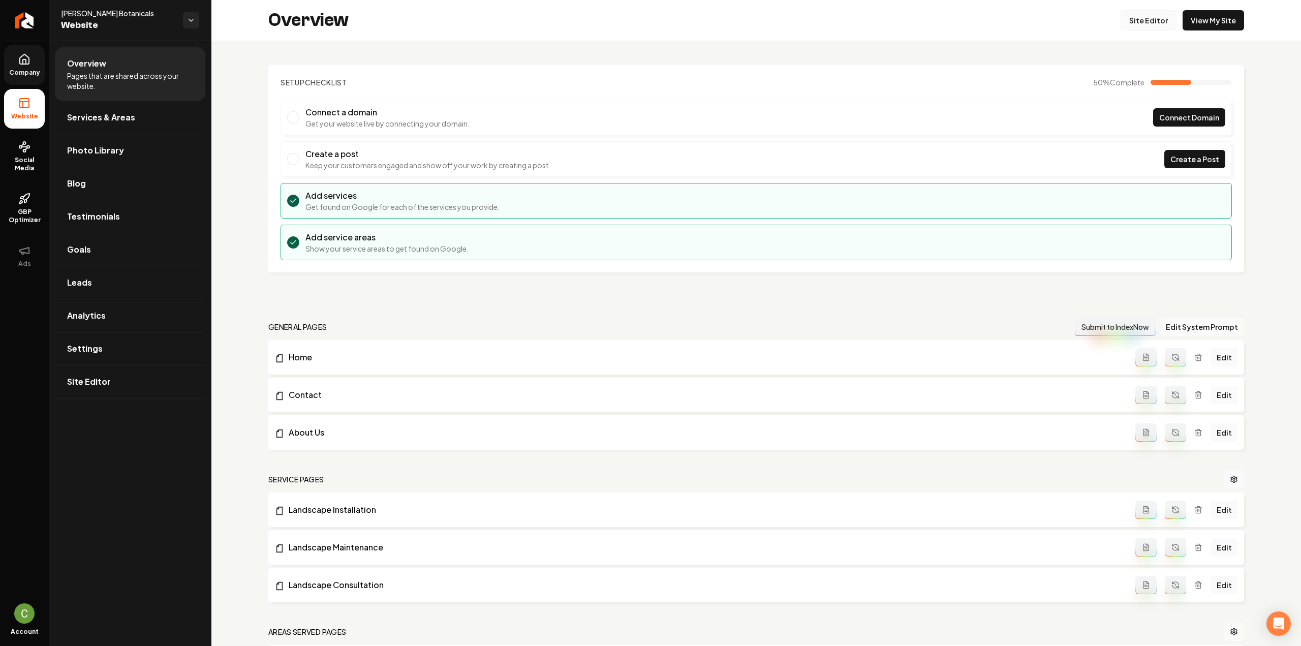
click at [1163, 22] on link "Site Editor" at bounding box center [1149, 20] width 56 height 20
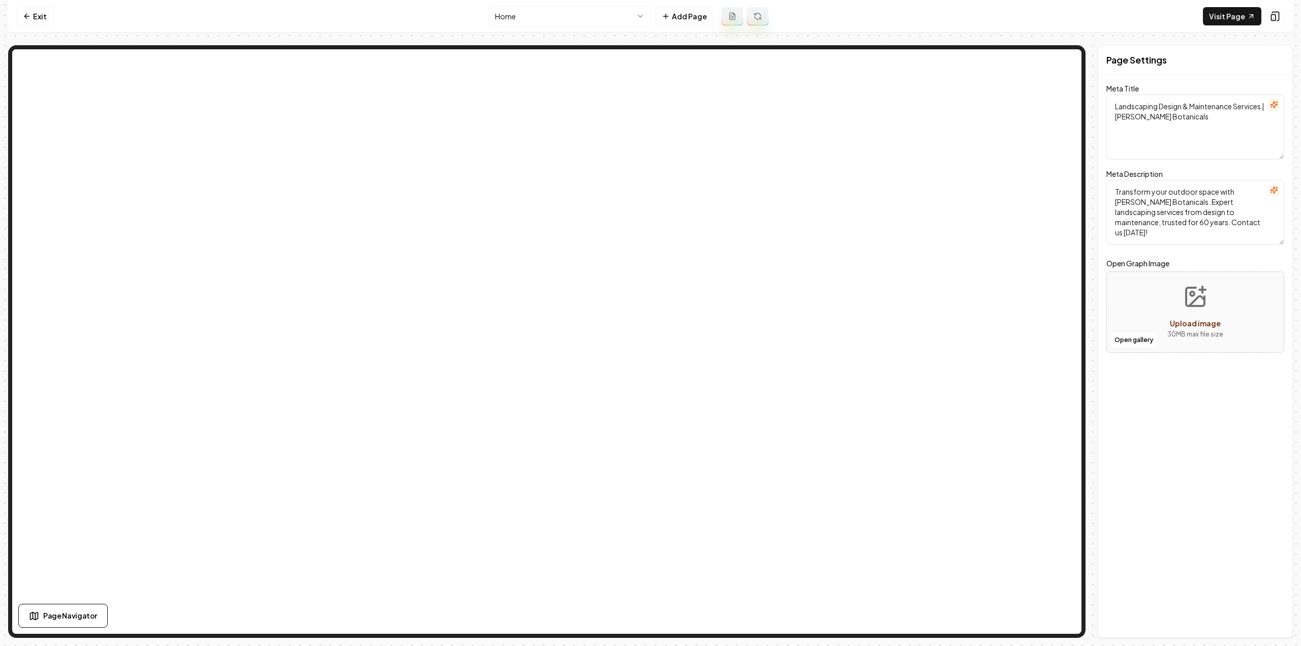
click at [533, 21] on html "Computer Required This feature is only available on a computer. Please switch t…" at bounding box center [650, 323] width 1301 height 646
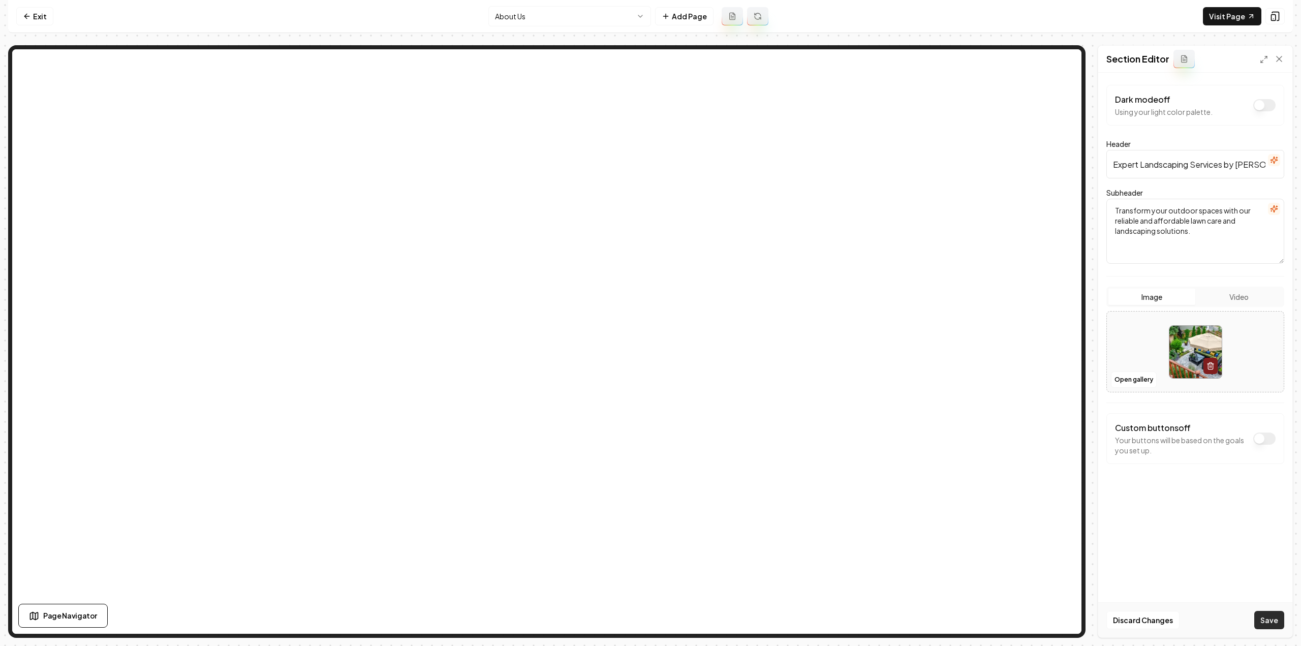
click at [1270, 616] on button "Save" at bounding box center [1269, 620] width 30 height 18
click at [497, 14] on html "Computer Required This feature is only available on a computer. Please switch t…" at bounding box center [650, 323] width 1301 height 646
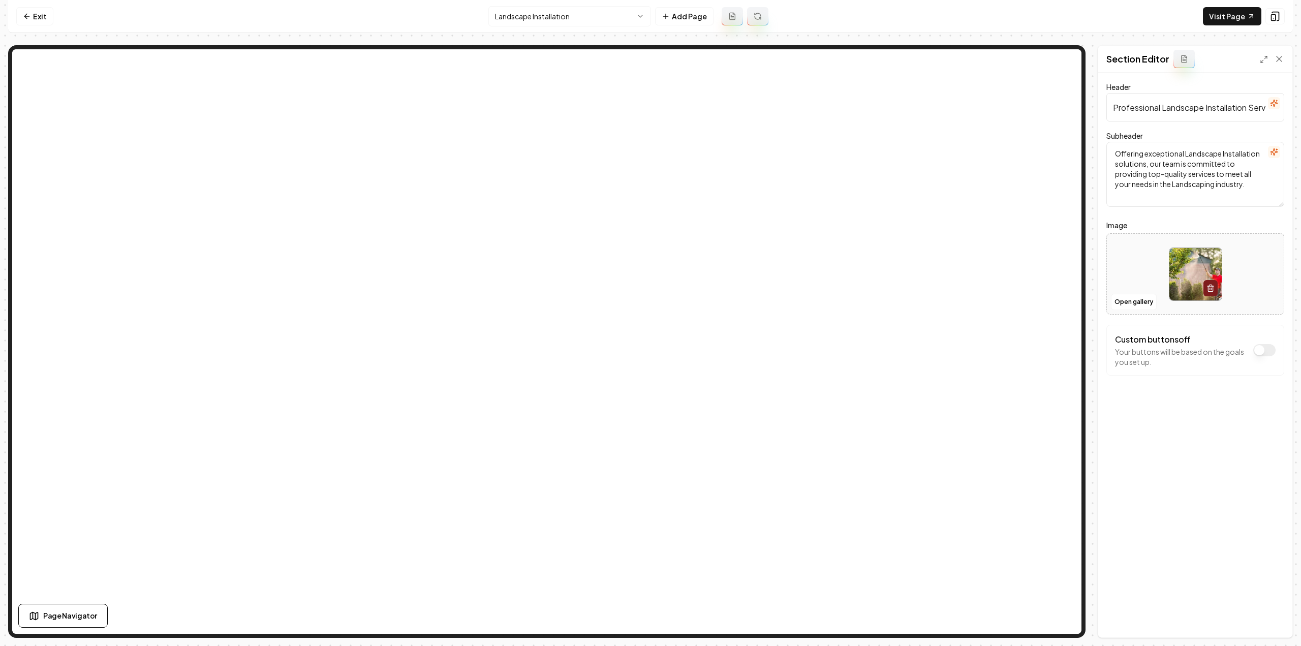
click at [1229, 440] on div "Header Professional Landscape Installation Services Subheader Offering exceptio…" at bounding box center [1195, 355] width 194 height 565
click at [1274, 605] on div "Discard Changes Save" at bounding box center [1195, 619] width 194 height 35
click at [1276, 611] on button "Save" at bounding box center [1269, 620] width 30 height 18
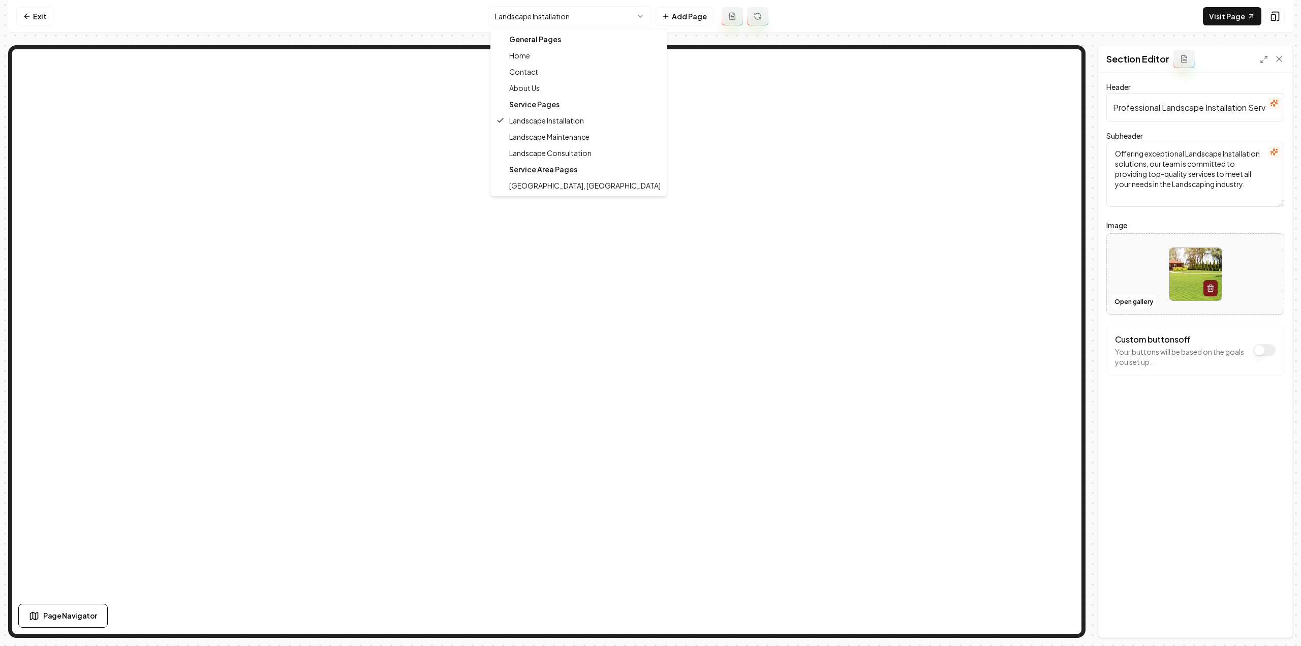
click at [591, 13] on html "Computer Required This feature is only available on a computer. Please switch t…" at bounding box center [650, 323] width 1301 height 646
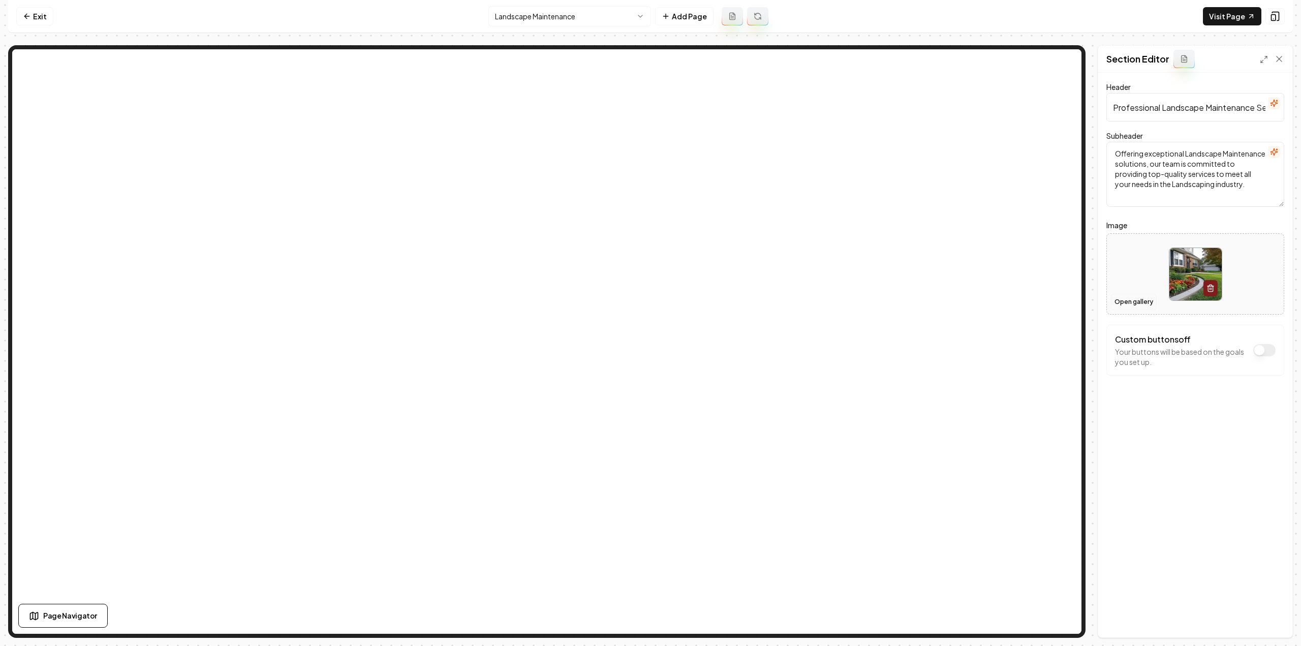
click at [1132, 301] on button "Open gallery" at bounding box center [1134, 302] width 46 height 16
click at [1275, 620] on button "Save" at bounding box center [1269, 620] width 30 height 18
click at [551, 22] on html "Computer Required This feature is only available on a computer. Please switch t…" at bounding box center [650, 323] width 1301 height 646
click at [1268, 611] on button "Save" at bounding box center [1269, 620] width 30 height 18
click at [617, 23] on html "Computer Required This feature is only available on a computer. Please switch t…" at bounding box center [650, 323] width 1301 height 646
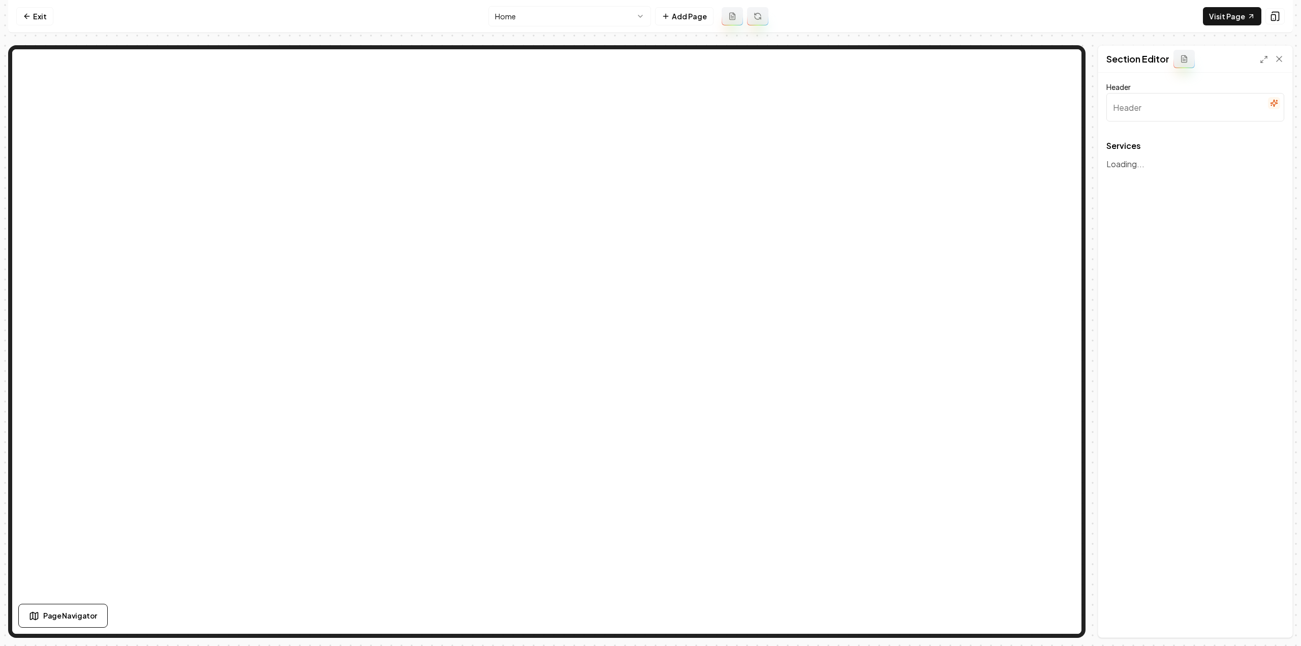
type input "Our Expert Landscaping Services"
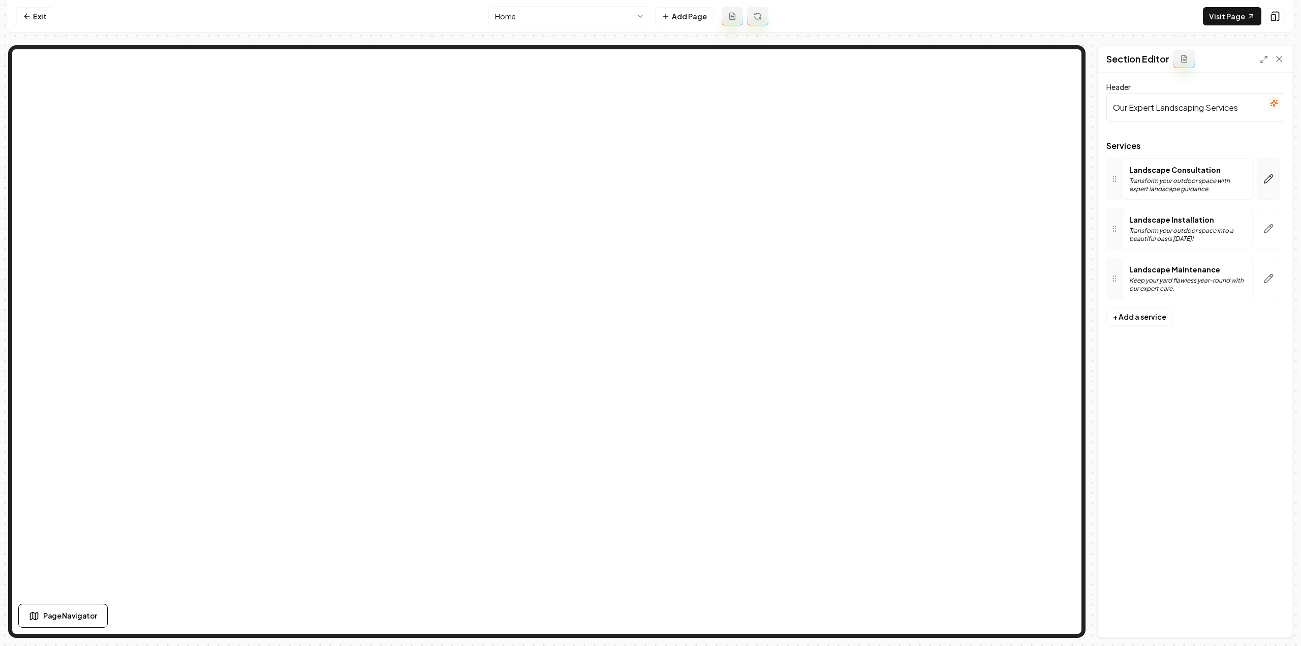
click at [1270, 192] on button "button" at bounding box center [1268, 179] width 23 height 42
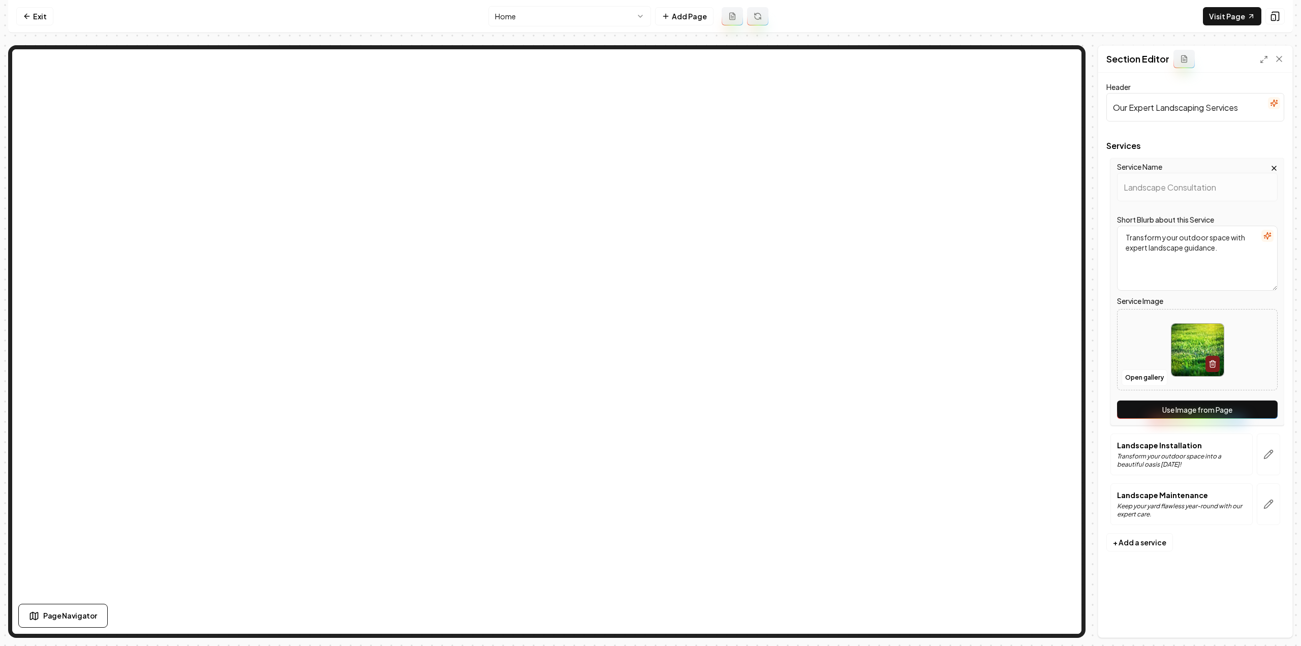
click at [1225, 416] on button "Use Image from Page" at bounding box center [1197, 410] width 161 height 18
click at [1270, 447] on button "button" at bounding box center [1268, 455] width 23 height 42
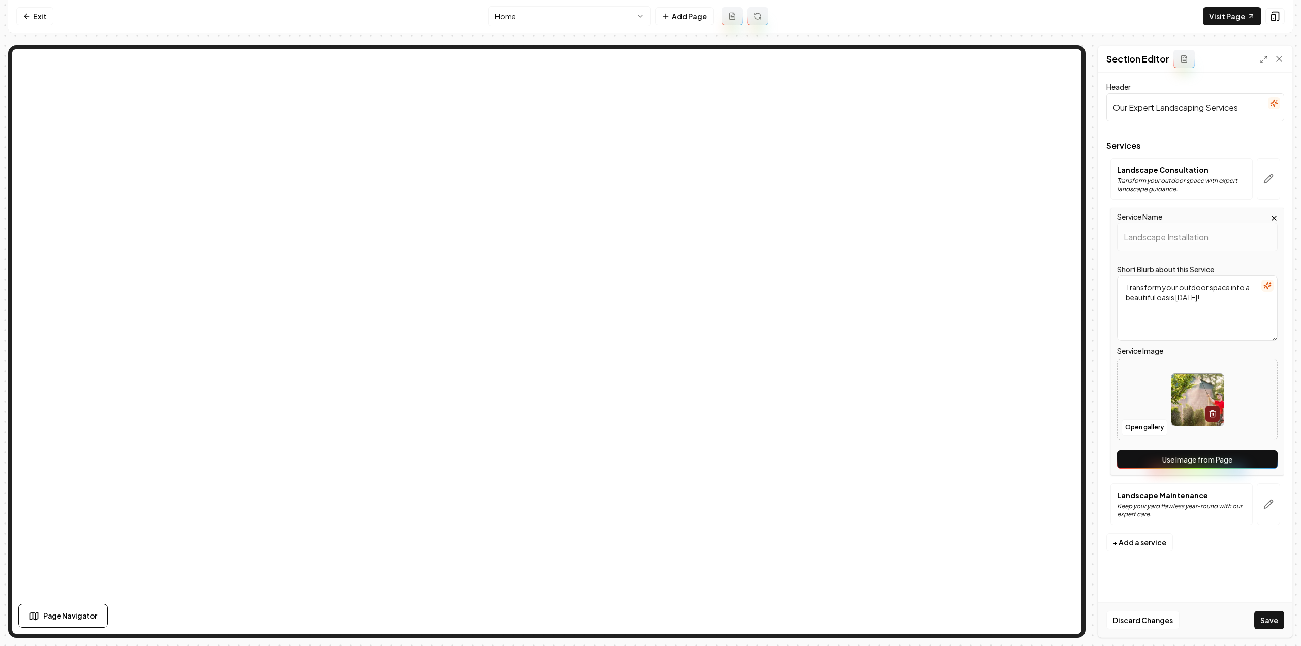
click at [1247, 459] on button "Use Image from Page" at bounding box center [1197, 459] width 161 height 18
click at [1272, 507] on icon "button" at bounding box center [1269, 504] width 10 height 10
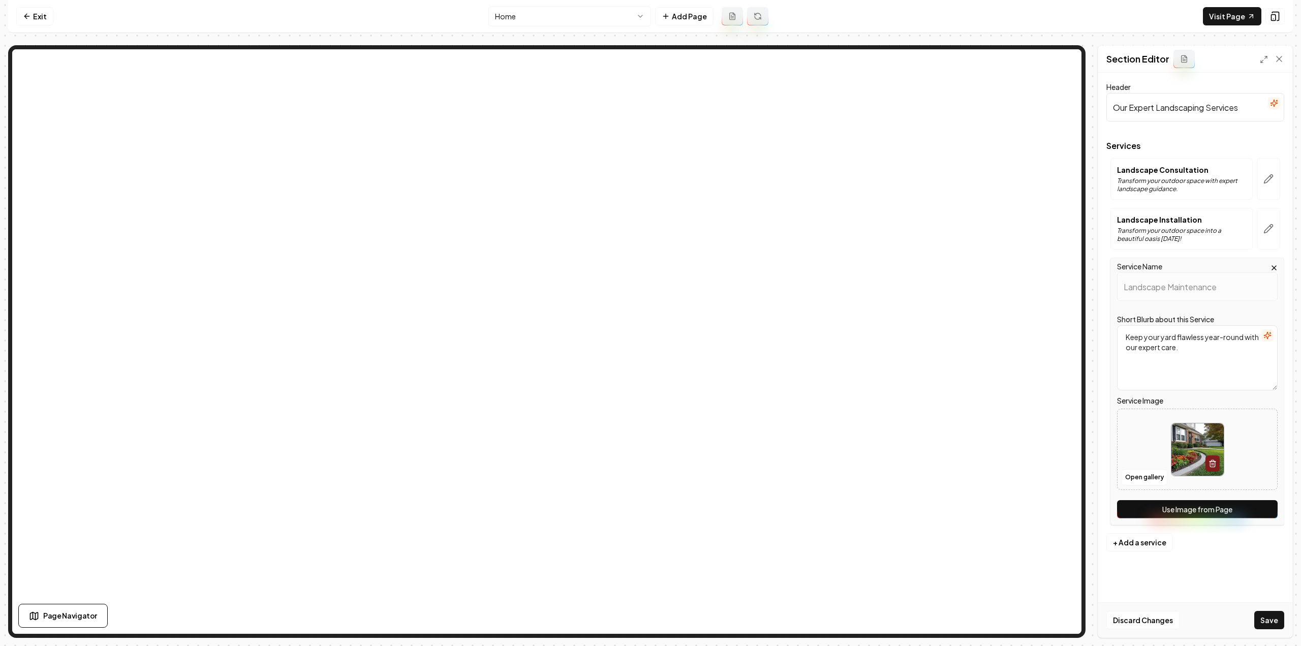
click at [1255, 514] on button "Use Image from Page" at bounding box center [1197, 509] width 161 height 18
click at [1268, 623] on button "Save" at bounding box center [1269, 620] width 30 height 18
click at [1228, 16] on link "Visit Page" at bounding box center [1232, 16] width 58 height 18
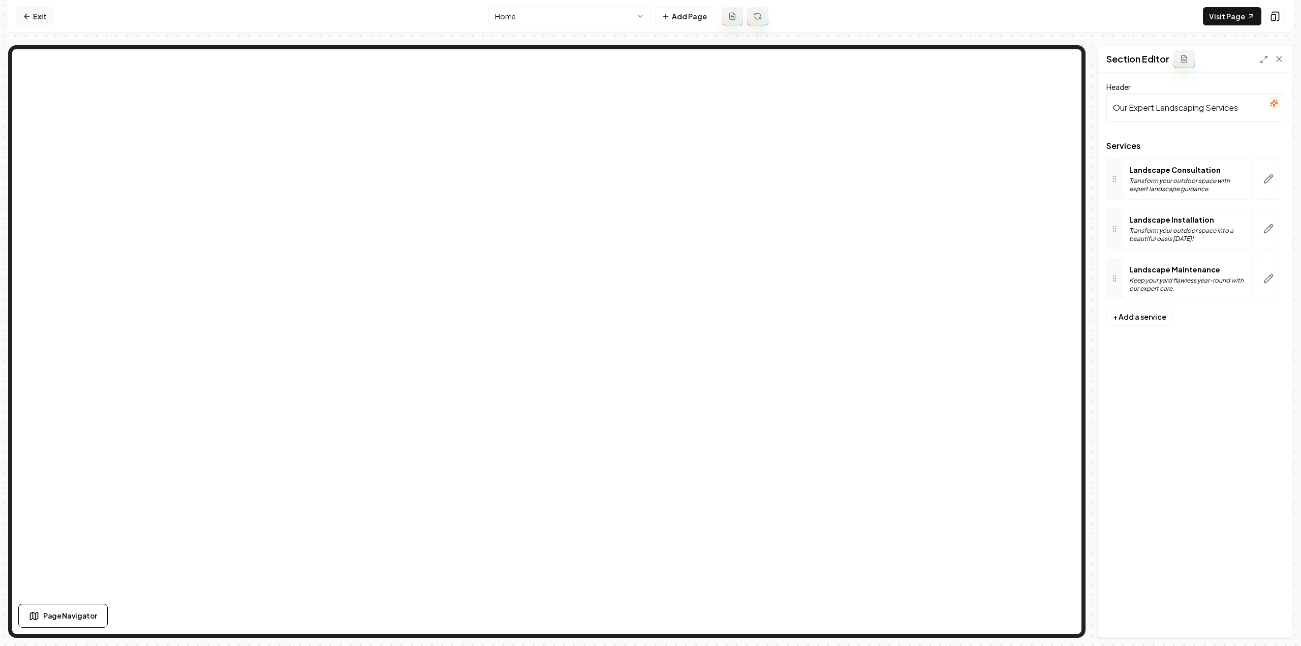
click at [33, 13] on link "Exit" at bounding box center [34, 16] width 37 height 18
